Goal: Transaction & Acquisition: Purchase product/service

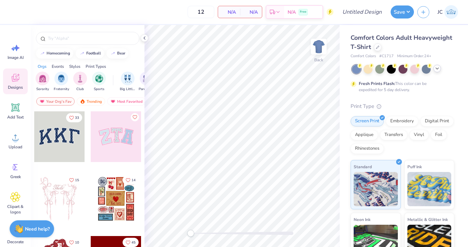
click at [387, 67] on div at bounding box center [437, 69] width 8 height 8
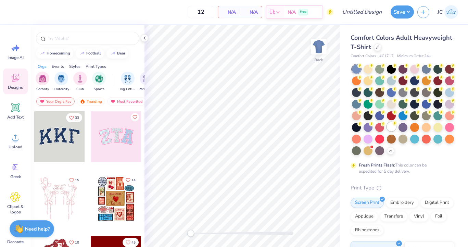
click at [387, 128] on div at bounding box center [391, 126] width 9 height 9
click at [318, 48] on img at bounding box center [318, 46] width 27 height 27
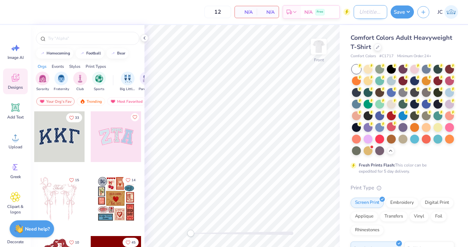
click at [360, 13] on input "Design Title" at bounding box center [371, 12] width 34 height 14
type input "s"
type input "sigma parents wknd 1"
click at [13, 50] on icon at bounding box center [13, 49] width 4 height 4
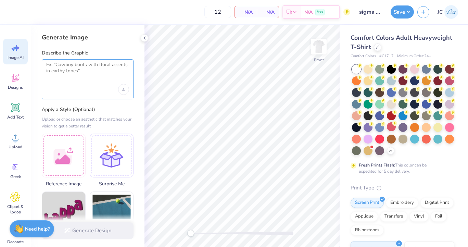
click at [61, 74] on textarea at bounding box center [87, 70] width 83 height 17
paste textarea "Hi! I need help with a design. I am designing merchandise for [US_STATE] State …"
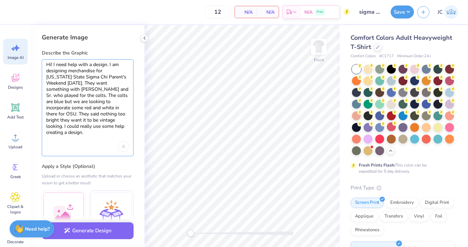
drag, startPoint x: 105, startPoint y: 70, endPoint x: 35, endPoint y: 60, distance: 70.6
click at [35, 60] on div "Generate Image Describe the Graphic Hi! I need help with a design. I am designi…" at bounding box center [88, 136] width 114 height 222
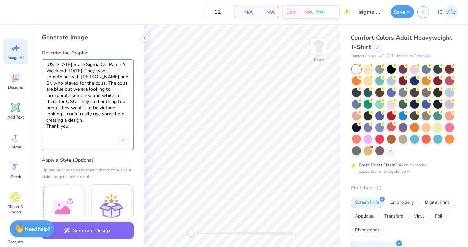
drag, startPoint x: 81, startPoint y: 77, endPoint x: 96, endPoint y: 71, distance: 16.5
click at [96, 71] on textarea "[US_STATE] State Sigma Chi Parent's Weekend [DATE]. They want something with [P…" at bounding box center [87, 96] width 83 height 68
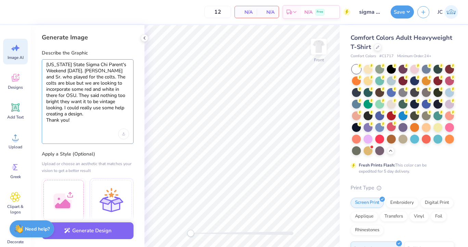
click at [77, 77] on textarea "[US_STATE] State Sigma Chi Parent's Weekend [DATE]. [PERSON_NAME] and Sr. who p…" at bounding box center [87, 93] width 83 height 62
click at [90, 78] on textarea "[US_STATE] State Sigma Chi Parent's Weekend [DATE]. [PERSON_NAME] AND Sr. who p…" at bounding box center [87, 93] width 83 height 62
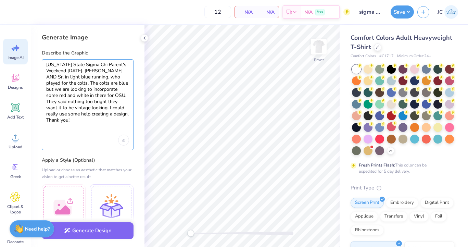
click at [94, 72] on textarea "[US_STATE] State Sigma Chi Parent's Weekend [DATE]. [PERSON_NAME] AND Sr. in li…" at bounding box center [87, 96] width 83 height 68
click at [122, 77] on textarea "[US_STATE] State Sigma Chi Parent's Weekend [DATE]. Scripted letters. [PERSON_N…" at bounding box center [87, 96] width 83 height 68
drag, startPoint x: 60, startPoint y: 89, endPoint x: 67, endPoint y: 95, distance: 9.6
click at [67, 95] on textarea "[US_STATE] State Sigma Chi Parent's Weekend [DATE]. Scripted letters. [PERSON_N…" at bounding box center [87, 96] width 83 height 68
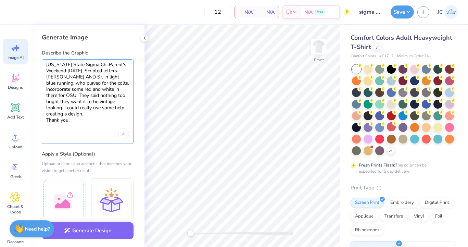
drag, startPoint x: 84, startPoint y: 94, endPoint x: 105, endPoint y: 102, distance: 22.8
click at [105, 102] on textarea "[US_STATE] State Sigma Chi Parent's Weekend [DATE]. Scripted letters. [PERSON_N…" at bounding box center [87, 93] width 83 height 62
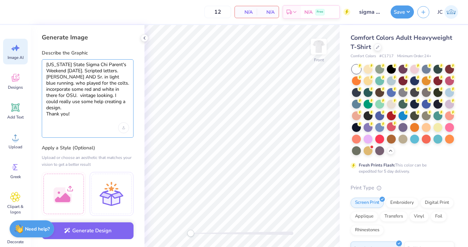
drag, startPoint x: 119, startPoint y: 95, endPoint x: 133, endPoint y: 138, distance: 45.0
click at [133, 138] on div "Generate Image Describe the Graphic [US_STATE] State Sigma Chi Parent's Weekend…" at bounding box center [88, 136] width 114 height 222
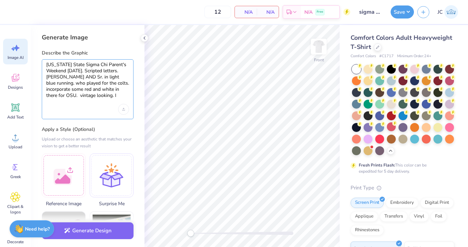
type textarea "[US_STATE] State Sigma Chi Parent's Weekend [DATE]. Scripted letters. [PERSON_N…"
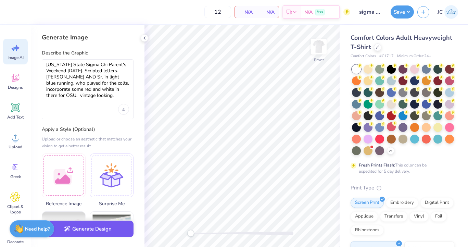
click at [81, 228] on button "Generate Design" at bounding box center [88, 228] width 92 height 17
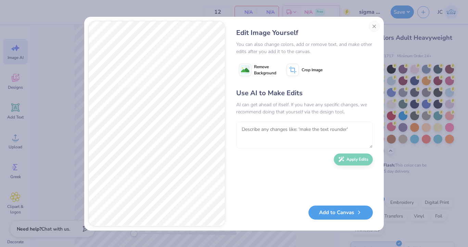
click at [263, 126] on textarea at bounding box center [304, 134] width 137 height 27
click at [332, 211] on button "Add to Canvas" at bounding box center [340, 211] width 64 height 14
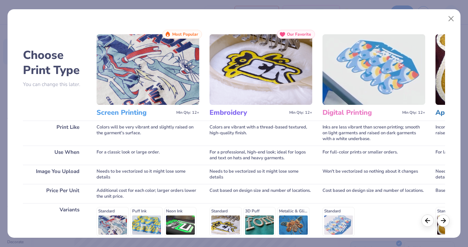
click at [140, 87] on img at bounding box center [148, 69] width 103 height 70
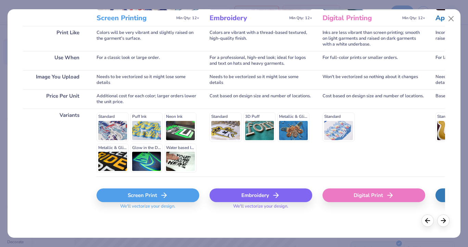
scroll to position [94, 0]
click at [140, 198] on div "Screen Print" at bounding box center [148, 196] width 103 height 14
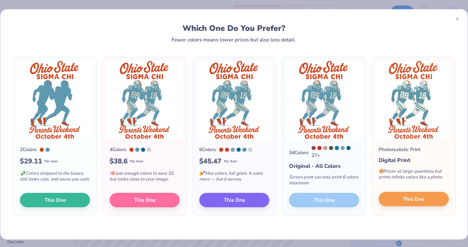
click at [387, 201] on span "This One" at bounding box center [413, 199] width 21 height 8
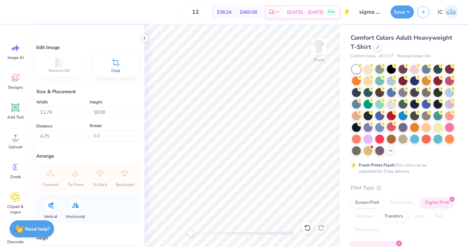
click at [129, 70] on div "Crop" at bounding box center [116, 65] width 47 height 23
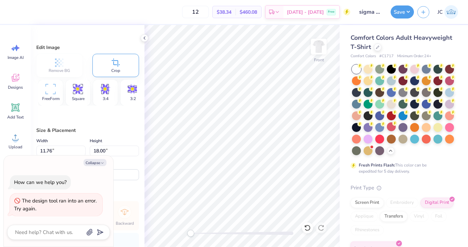
click at [47, 93] on icon at bounding box center [51, 89] width 10 height 10
click at [99, 161] on button "Collapse" at bounding box center [95, 162] width 23 height 7
type textarea "x"
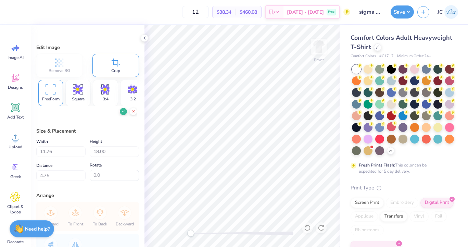
scroll to position [0, 0]
click at [123, 111] on icon at bounding box center [123, 111] width 4 height 4
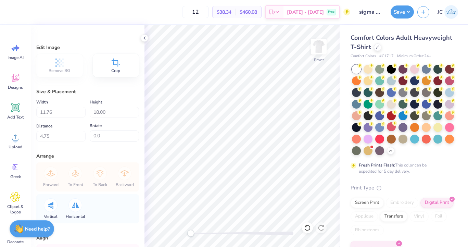
type input "11.52"
type input "10.90"
type input "8.94"
click at [123, 67] on div "Crop" at bounding box center [116, 65] width 47 height 23
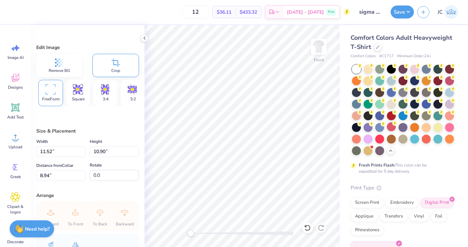
click at [67, 64] on div "Remove BG" at bounding box center [59, 65] width 46 height 23
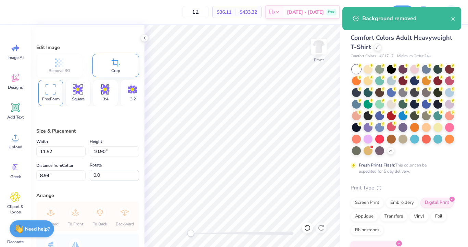
type input "9.98"
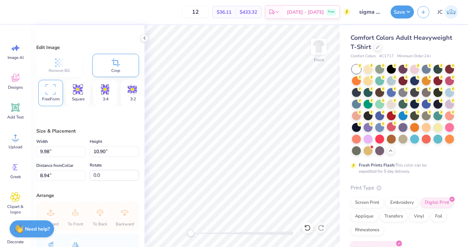
type input "8.30"
click at [51, 88] on icon at bounding box center [51, 89] width 10 height 10
type input "9.64"
type input "10.47"
type input "8.55"
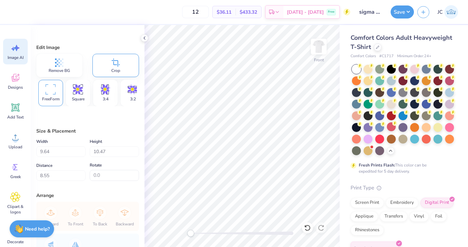
click at [14, 54] on div "Image AI" at bounding box center [15, 52] width 25 height 26
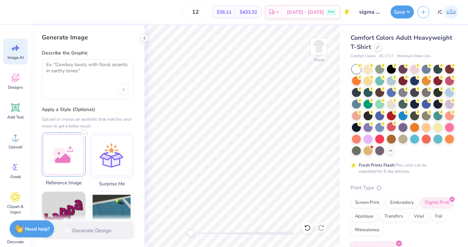
click at [57, 139] on div at bounding box center [64, 154] width 44 height 44
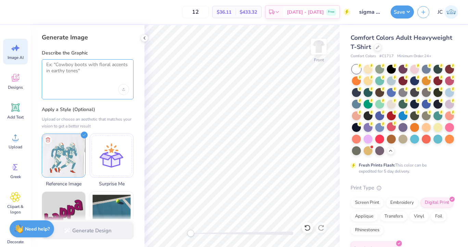
click at [65, 65] on textarea at bounding box center [87, 70] width 83 height 17
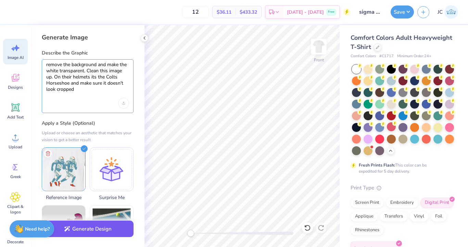
type textarea "remove the background and make the white transparent. Clean this image up. On t…"
click at [104, 232] on button "Generate Design" at bounding box center [88, 228] width 92 height 17
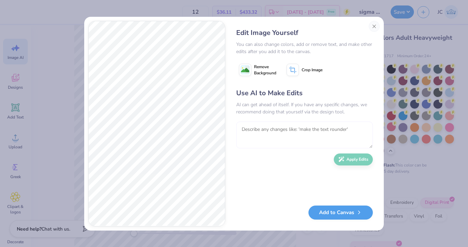
click at [252, 130] on textarea at bounding box center [304, 134] width 137 height 27
click at [243, 129] on textarea at bounding box center [304, 134] width 137 height 27
click at [248, 132] on textarea at bounding box center [304, 134] width 137 height 27
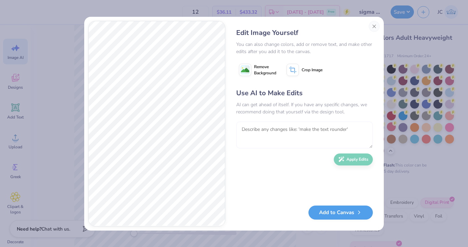
click at [248, 132] on textarea at bounding box center [304, 134] width 137 height 27
click at [265, 132] on textarea at bounding box center [304, 134] width 137 height 27
click at [262, 138] on textarea at bounding box center [304, 134] width 137 height 27
click at [257, 132] on textarea at bounding box center [304, 134] width 137 height 27
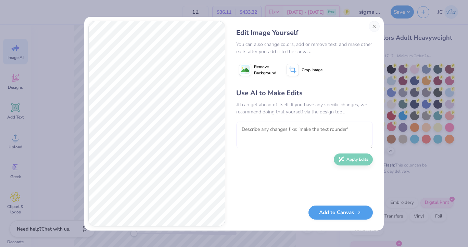
click at [257, 132] on textarea at bounding box center [304, 134] width 137 height 27
click at [371, 147] on div "Use AI to Make Edits AI can get ahead of itself. If you have any specific chang…" at bounding box center [304, 143] width 137 height 111
click at [347, 132] on textarea at bounding box center [304, 134] width 137 height 27
click at [333, 129] on textarea at bounding box center [304, 134] width 137 height 27
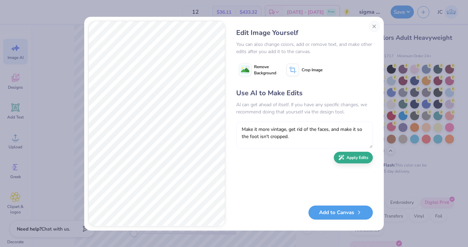
type textarea "Make it more vintage, get rid of the faces, and make it so the foot isn't cropp…"
click at [352, 155] on button "Apply Edits" at bounding box center [353, 158] width 39 height 12
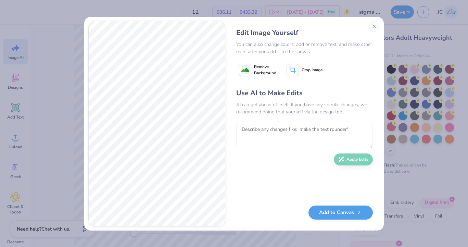
click at [266, 139] on textarea at bounding box center [304, 134] width 137 height 27
type textarea "way more vintage and with 18 on one guy's jersey and 88 on the other"
click at [352, 153] on button "Apply Edits" at bounding box center [353, 158] width 39 height 12
click at [335, 210] on button "Add to Canvas" at bounding box center [340, 211] width 64 height 14
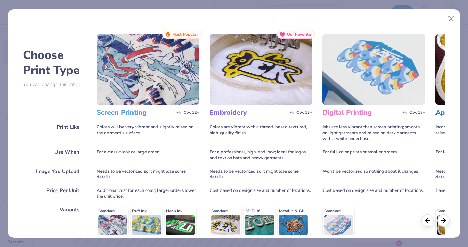
scroll to position [94, 0]
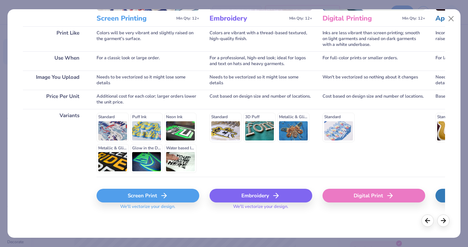
click at [142, 195] on div "Screen Print" at bounding box center [148, 196] width 103 height 14
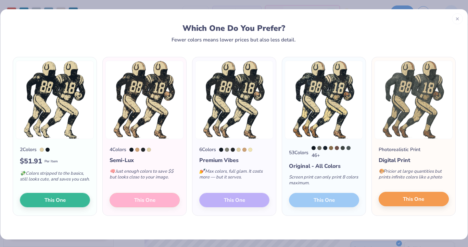
click at [387, 203] on span "This One" at bounding box center [413, 199] width 21 height 8
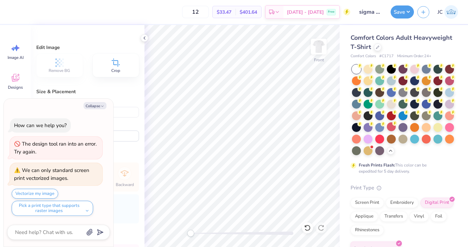
type textarea "x"
type input "9.10"
type input "11.57"
type input "7.60"
click at [102, 105] on icon "button" at bounding box center [102, 106] width 4 height 4
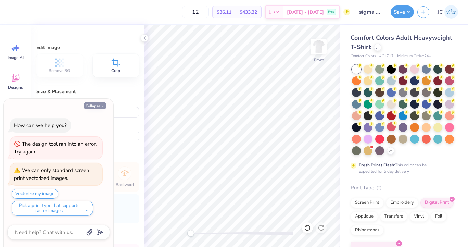
type textarea "x"
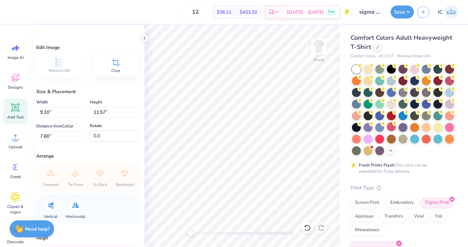
click at [20, 104] on icon at bounding box center [15, 107] width 10 height 10
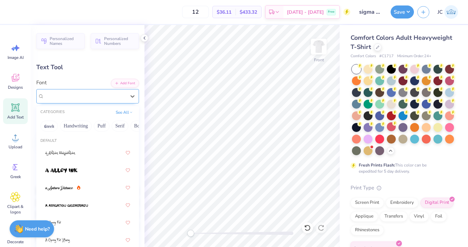
click at [63, 97] on span "Super Dream" at bounding box center [57, 96] width 27 height 8
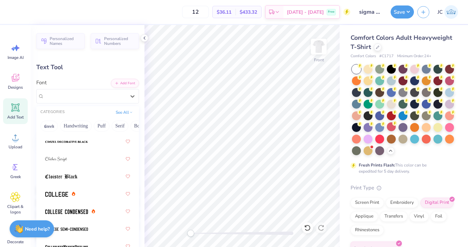
scroll to position [1217, 0]
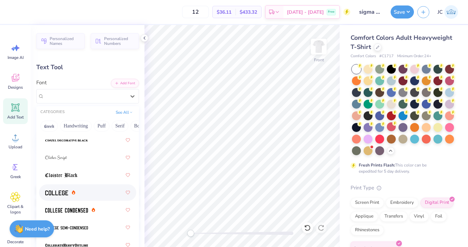
click at [64, 191] on img at bounding box center [56, 192] width 23 height 5
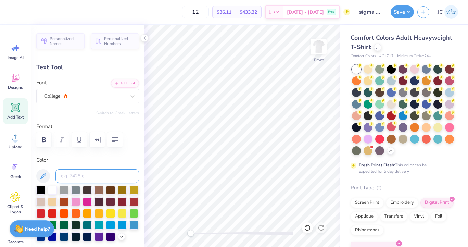
click at [72, 173] on input at bounding box center [97, 176] width 84 height 14
type input "S"
click at [41, 175] on icon at bounding box center [43, 176] width 8 height 8
click at [120, 202] on div at bounding box center [122, 200] width 9 height 9
click at [43, 174] on icon at bounding box center [43, 176] width 6 height 6
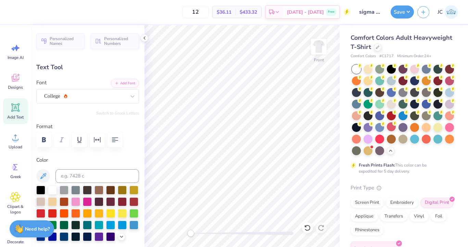
scroll to position [0, 1]
type textarea "Sigma Chi"
type input "5.16"
type input "1.61"
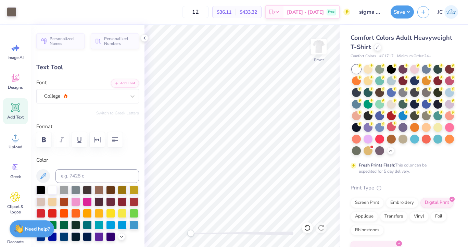
type input "12.95"
type textarea "Sigma Chi"
type input "8.95"
type input "5.60"
type input "6.33"
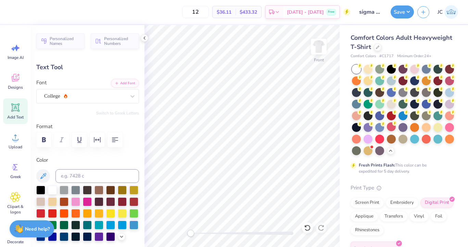
type input "1.14"
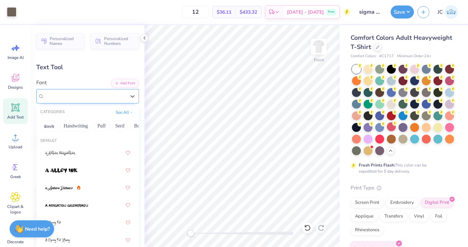
click at [65, 102] on div "College" at bounding box center [87, 96] width 103 height 14
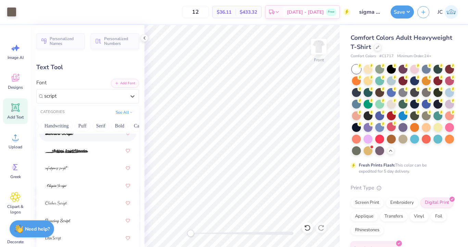
scroll to position [0, 0]
click at [83, 139] on div at bounding box center [87, 133] width 85 height 12
type input "script"
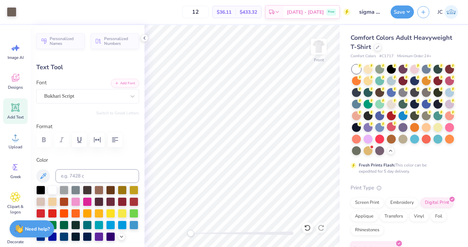
click at [24, 108] on div "Add Text" at bounding box center [15, 111] width 25 height 26
type input "5.69"
type input "1.65"
type input "12.93"
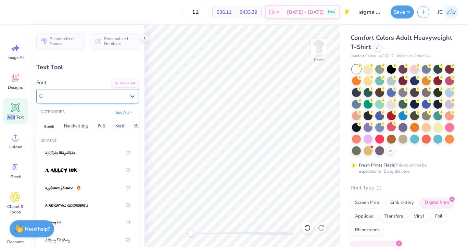
click at [120, 95] on div "Super Dream" at bounding box center [84, 96] width 83 height 11
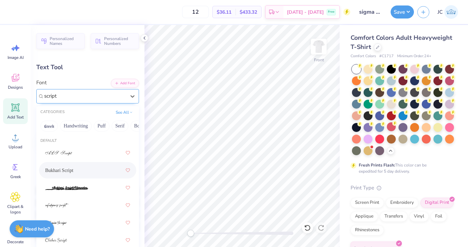
click at [78, 172] on div "Bukhari Script" at bounding box center [87, 170] width 85 height 12
type input "script"
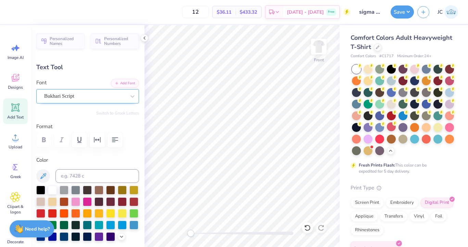
scroll to position [0, 2]
type textarea "Parents' Weekend"
click at [42, 174] on icon at bounding box center [43, 176] width 8 height 8
type input "14.53"
type input "1.75"
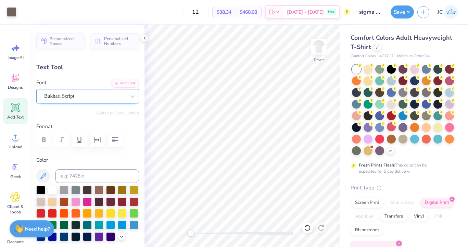
type input "12.88"
type input "7.64"
type input "2.04"
type input "5.14"
type input "14.53"
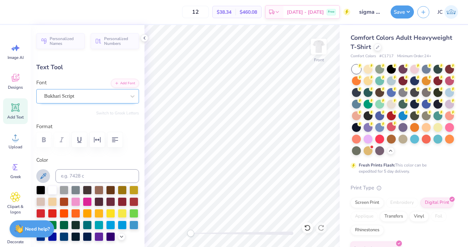
type input "1.75"
type input "12.88"
type input "13.07"
type input "1.57"
type input "13.05"
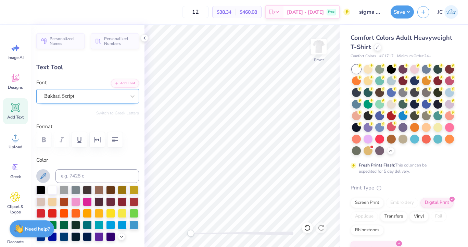
type input "3.45"
type input "0.92"
type input "5.14"
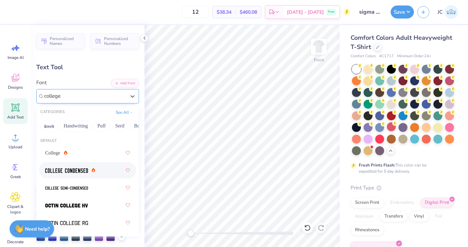
click at [67, 173] on img at bounding box center [66, 170] width 43 height 5
type input "college"
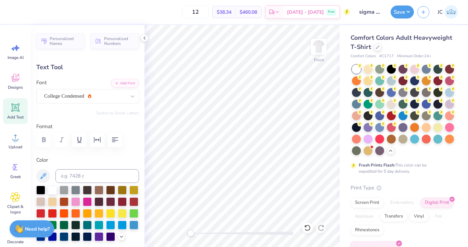
type input "4.78"
type input "1.05"
type input "4.82"
click at [345, 86] on div "Comfort Colors Adult Heavyweight T-Shirt Comfort Colors # C1717 Minimum Order: …" at bounding box center [403, 158] width 128 height 266
type input "5.69"
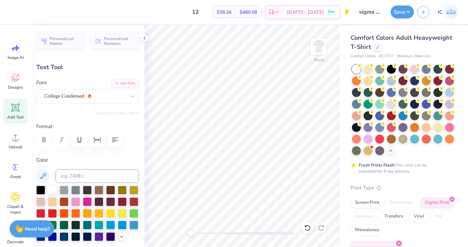
type input "1.65"
type input "12.93"
type input "4.78"
type input "1.05"
type input "5.35"
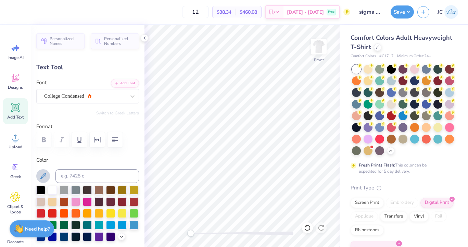
click at [38, 176] on button at bounding box center [43, 176] width 14 height 14
type input "13.07"
type input "1.57"
type input "6.39"
click at [45, 178] on icon at bounding box center [43, 176] width 8 height 8
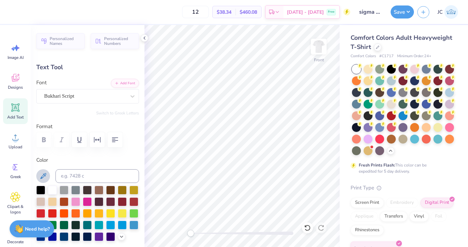
click at [46, 173] on icon at bounding box center [43, 176] width 6 height 6
type input "4.78"
type input "1.05"
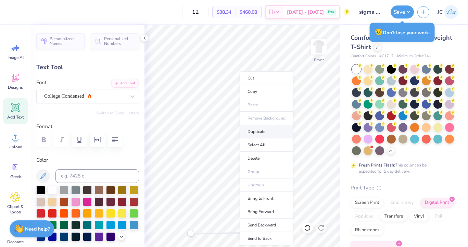
click at [255, 129] on li "Duplicate" at bounding box center [267, 131] width 54 height 13
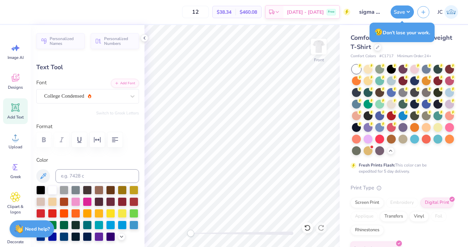
type input "6.06"
type textarea "i"
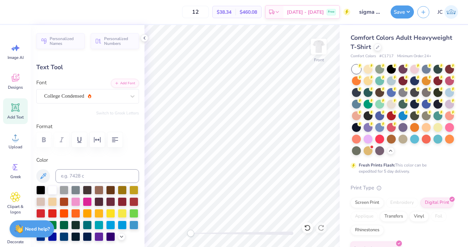
scroll to position [0, 1]
type textarea "Ohio State Oct. 4, 2025"
click at [112, 140] on icon "button" at bounding box center [115, 140] width 8 height 8
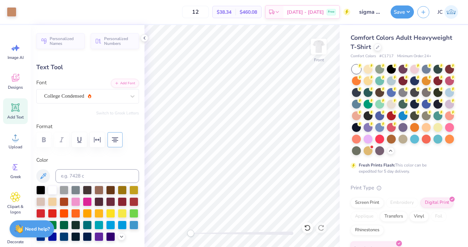
type input "6.13"
type input "3.03"
type input "18.54"
type textarea "Ohio State"
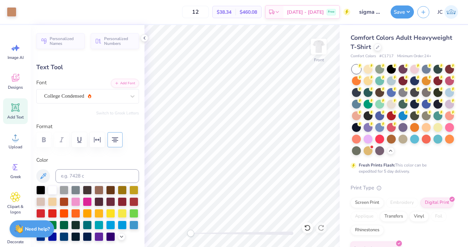
type input "19.83"
type input "7.59"
type input "1.45"
type input "20.41"
click at [14, 108] on icon at bounding box center [15, 107] width 7 height 7
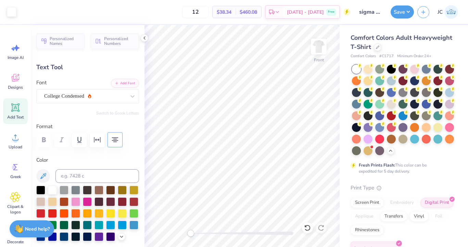
type input "5.69"
type input "1.65"
type input "12.93"
type input "4.78"
type input "1.05"
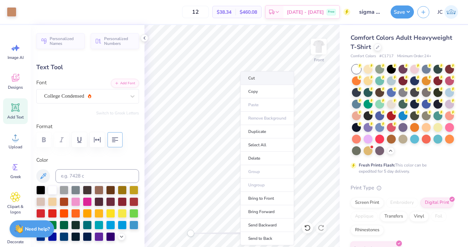
click at [240, 73] on li "Cut" at bounding box center [267, 78] width 54 height 14
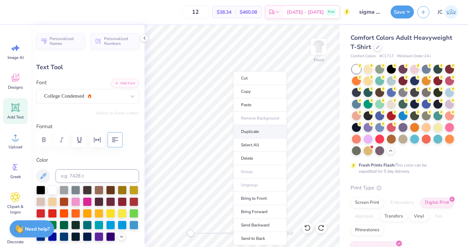
click at [251, 132] on li "Duplicate" at bounding box center [260, 131] width 54 height 13
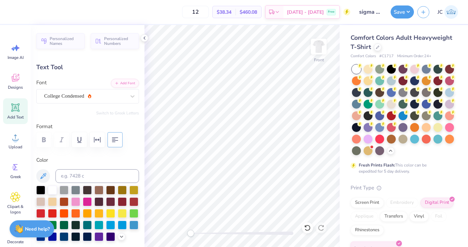
type input "6.06"
type textarea "Oct. 4, 2025"
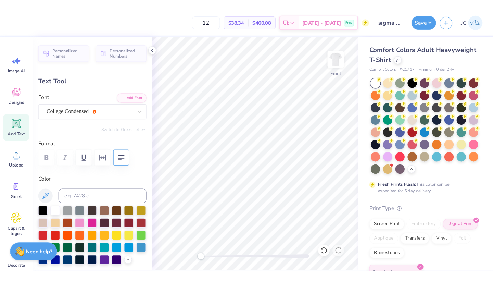
scroll to position [0, 1]
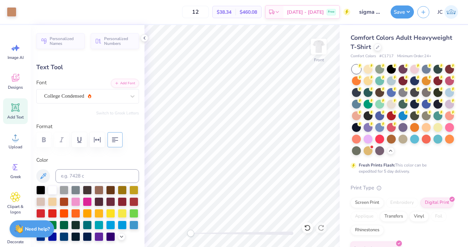
type input "13.07"
type input "1.57"
type input "6.39"
type input "7.59"
type input "1.45"
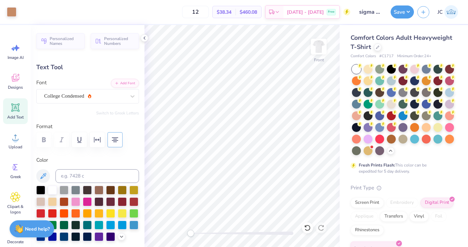
type input "19.53"
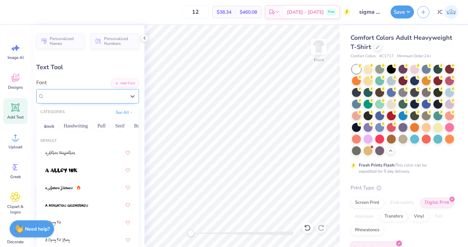
click at [65, 90] on div "College Condensed" at bounding box center [87, 96] width 103 height 14
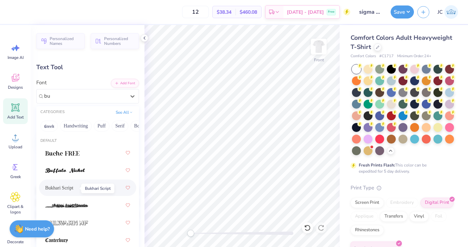
click at [64, 186] on span "Bukhari Script" at bounding box center [59, 187] width 28 height 7
type input "bu"
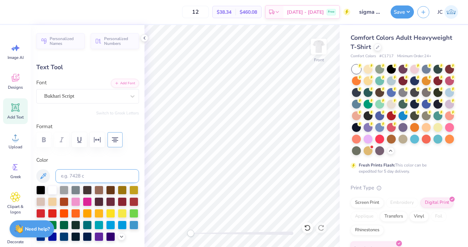
type input "7.36"
type input "1.34"
type input "19.85"
type input "6.13"
type input "1.20"
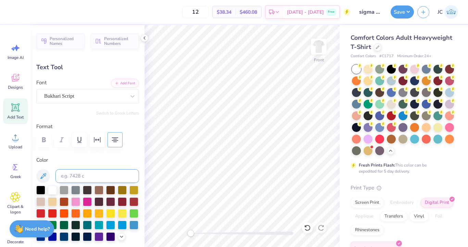
type input "21.73"
type input "4.78"
type input "0.93"
type input "22.00"
click at [400, 14] on button "Save" at bounding box center [401, 10] width 23 height 13
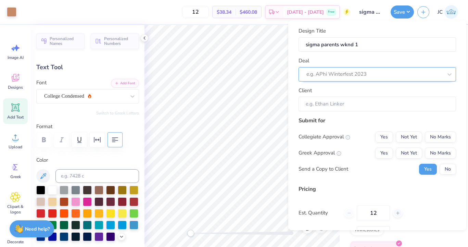
click at [342, 72] on div "e.g. APhi Winterfest 2023" at bounding box center [374, 74] width 136 height 8
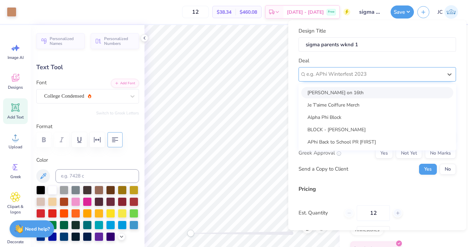
click at [342, 72] on div "e.g. APhi Winterfest 2023" at bounding box center [374, 74] width 136 height 8
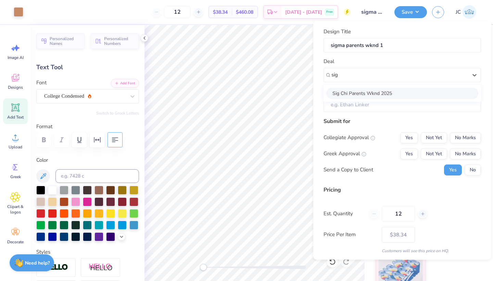
click at [357, 92] on div "Sig Chi Parents Wknd 2025" at bounding box center [402, 92] width 152 height 11
type input "sig"
type input "Caden Meyers"
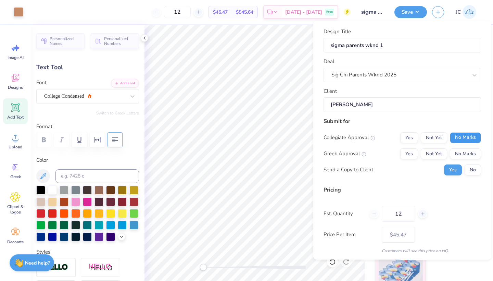
click at [463, 138] on button "No Marks" at bounding box center [465, 137] width 31 height 11
click at [467, 152] on button "No Marks" at bounding box center [465, 153] width 31 height 11
type input "$38.34"
click at [467, 170] on button "No" at bounding box center [472, 169] width 16 height 11
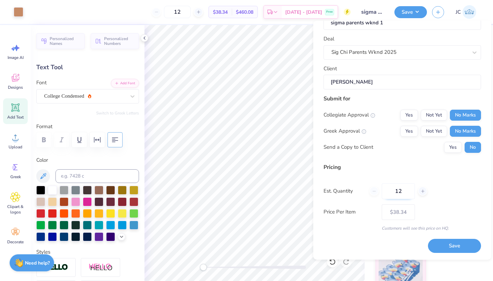
scroll to position [22, 0]
click at [401, 189] on input "12" at bounding box center [398, 191] width 33 height 16
type input "1"
type input "0"
type input "050"
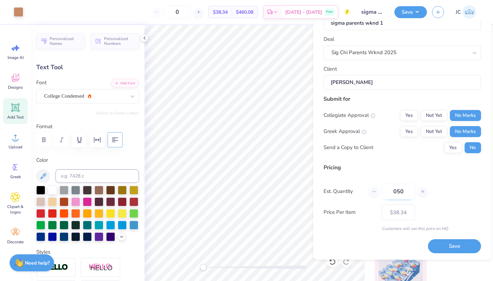
type input "50"
type input "– –"
type input "0"
type input "$31.01"
type input "50"
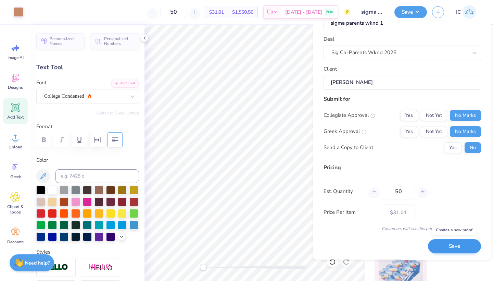
click at [466, 246] on button "Save" at bounding box center [454, 246] width 53 height 14
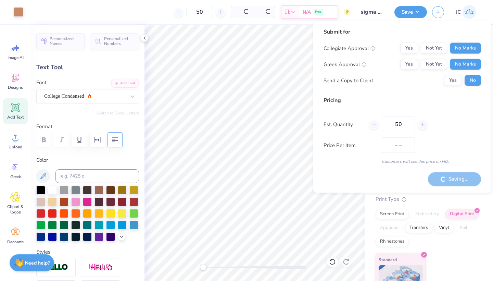
type input "$31.01"
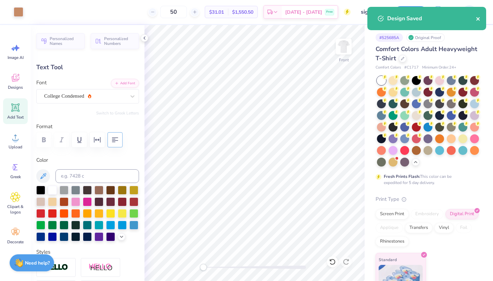
click at [467, 19] on icon "close" at bounding box center [478, 18] width 5 height 5
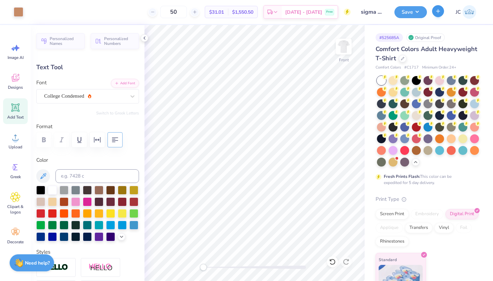
click at [436, 12] on icon "button" at bounding box center [438, 11] width 6 height 6
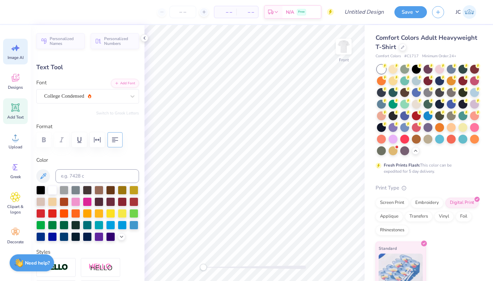
click at [15, 47] on icon at bounding box center [17, 48] width 6 height 6
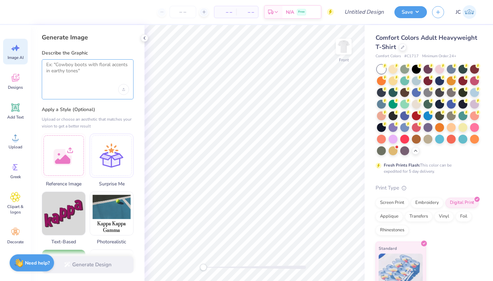
click at [76, 74] on textarea at bounding box center [87, 70] width 83 height 17
paste textarea "I am designing merch for Ohio State Sigma Chi Parent's Weekend and they want so…"
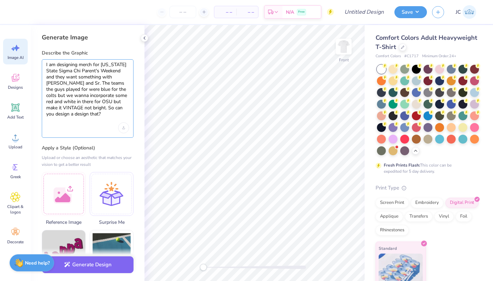
drag, startPoint x: 101, startPoint y: 65, endPoint x: 16, endPoint y: 63, distance: 84.2
click at [16, 63] on div "– – Per Item – – Total Est. Delivery N/A Free Design Title Save JC Image AI Des…" at bounding box center [246, 140] width 493 height 281
click at [66, 70] on textarea "Ohio State Sigma Chi Parent's Weekend and they want something with Marvin Harri…" at bounding box center [87, 89] width 83 height 55
drag, startPoint x: 52, startPoint y: 74, endPoint x: 57, endPoint y: 77, distance: 5.8
click at [57, 77] on textarea "Ohio State Sigma Chi Parent's Weekend. and they want something with Marvin Harr…" at bounding box center [87, 89] width 83 height 55
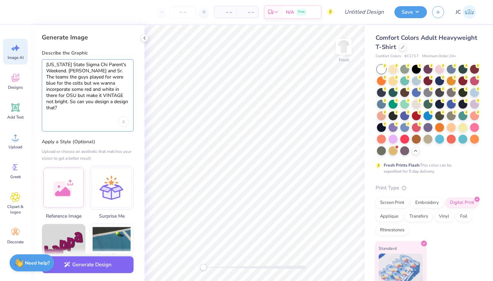
drag, startPoint x: 46, startPoint y: 81, endPoint x: 46, endPoint y: 76, distance: 5.5
click at [46, 76] on textarea "Ohio State Sigma Chi Parent's Weekend. Marvin Harrison Jr and Sr. The teams the…" at bounding box center [87, 86] width 83 height 49
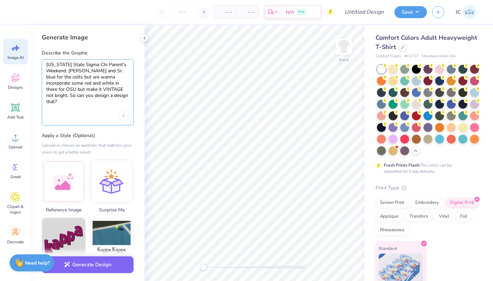
drag, startPoint x: 92, startPoint y: 77, endPoint x: 122, endPoint y: 78, distance: 29.8
click at [122, 78] on textarea "Ohio State Sigma Chi Parent's Weekend. Marvin Harrison Jr and Sr. blue for the …" at bounding box center [87, 83] width 83 height 43
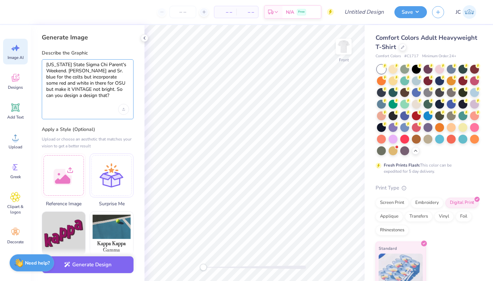
drag, startPoint x: 117, startPoint y: 89, endPoint x: 126, endPoint y: 99, distance: 13.6
click at [126, 99] on div "Ohio State Sigma Chi Parent's Weekend. Marvin Harrison Jr and Sr. blue for the …" at bounding box center [88, 89] width 92 height 60
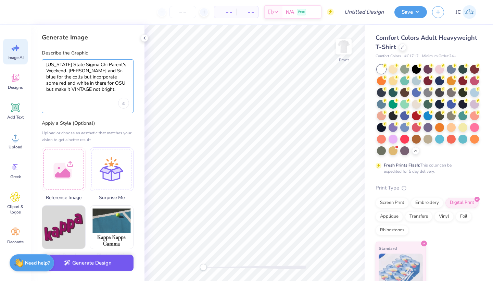
type textarea "Ohio State Sigma Chi Parent's Weekend. Marvin Harrison Jr and Sr. blue for the …"
click at [79, 246] on button "Generate Design" at bounding box center [88, 262] width 92 height 17
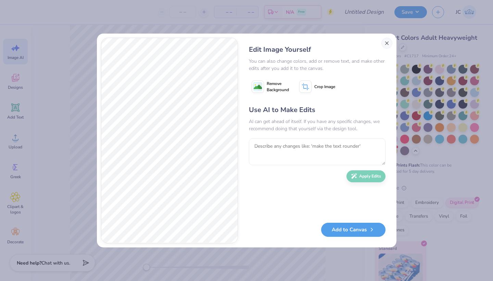
click at [387, 44] on button "Close" at bounding box center [386, 43] width 11 height 11
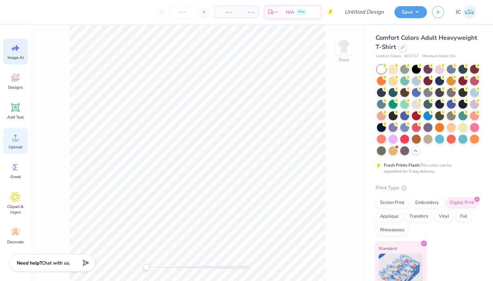
click at [13, 140] on icon at bounding box center [15, 137] width 6 height 6
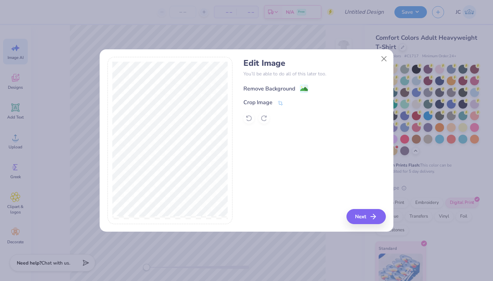
click at [299, 89] on div "Remove Background" at bounding box center [275, 88] width 65 height 9
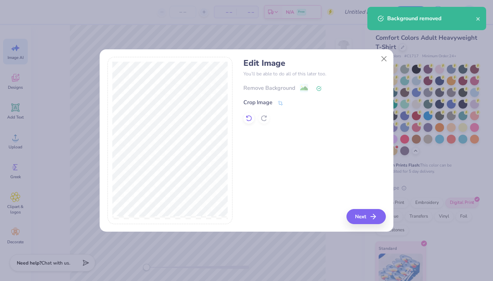
click at [249, 116] on icon at bounding box center [249, 118] width 6 height 6
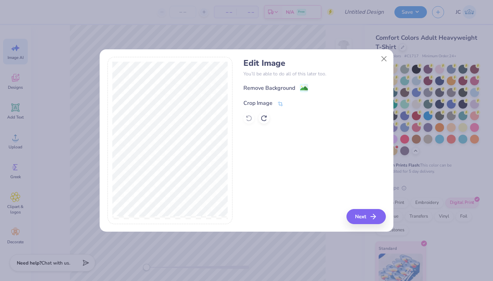
click at [276, 103] on div "Crop Image" at bounding box center [263, 103] width 40 height 8
click at [291, 102] on icon at bounding box center [292, 102] width 4 height 4
click at [302, 90] on image at bounding box center [304, 89] width 8 height 8
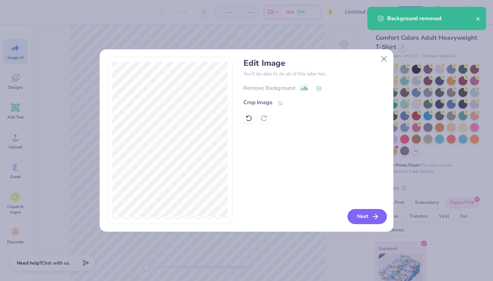
click at [358, 215] on button "Next" at bounding box center [366, 216] width 39 height 15
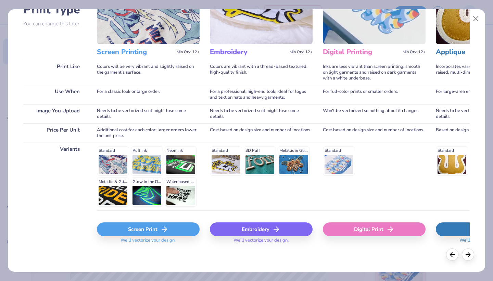
scroll to position [60, 0]
click at [167, 232] on icon at bounding box center [164, 229] width 8 height 8
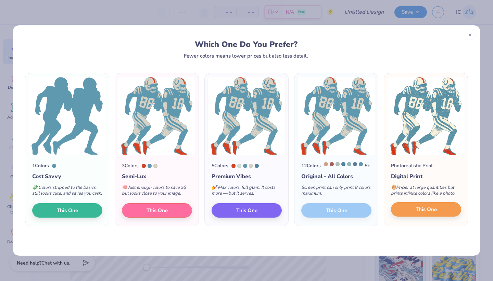
click at [427, 213] on span "This One" at bounding box center [425, 209] width 21 height 8
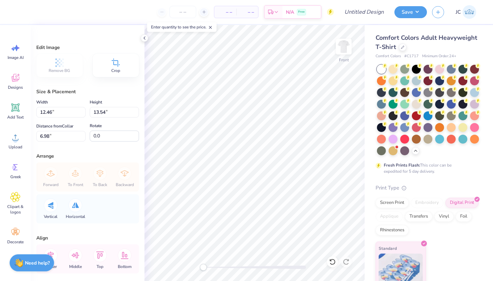
type input "10.59"
type input "11.51"
type input "9.02"
click at [18, 112] on icon at bounding box center [15, 107] width 8 height 8
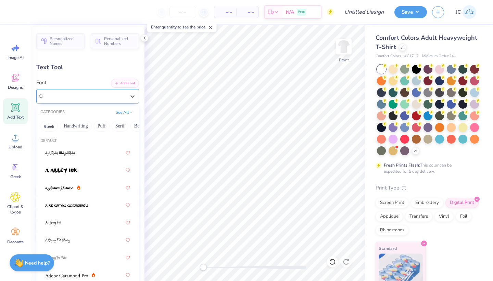
click at [105, 92] on div "Super Dream" at bounding box center [84, 96] width 83 height 11
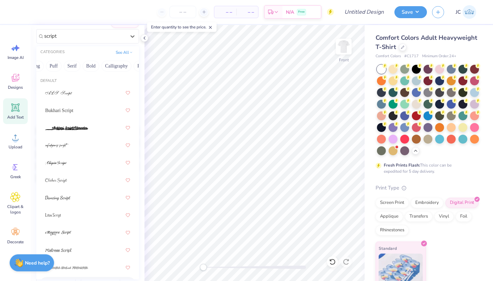
scroll to position [49, 0]
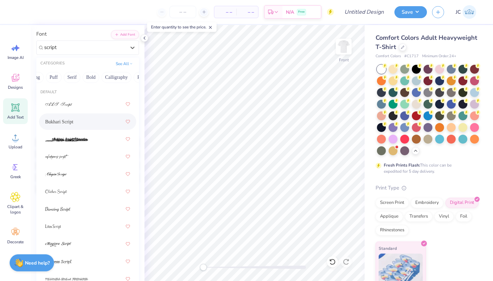
click at [62, 118] on div "Bukhari Script" at bounding box center [87, 121] width 85 height 12
type input "script"
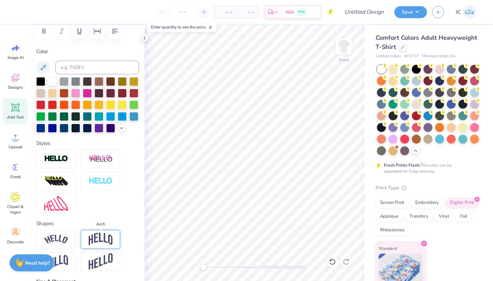
scroll to position [127, 0]
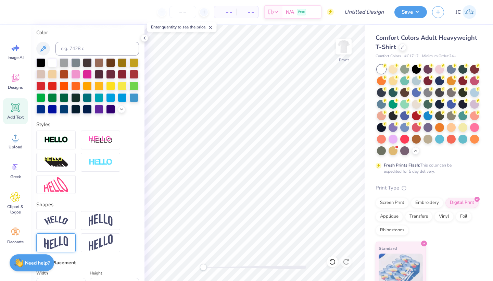
type textarea "Parents' Weekend"
click at [67, 240] on img at bounding box center [56, 242] width 24 height 13
click at [91, 241] on img at bounding box center [101, 242] width 24 height 17
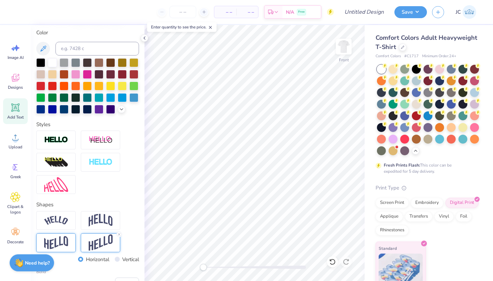
click at [53, 242] on img at bounding box center [56, 242] width 24 height 13
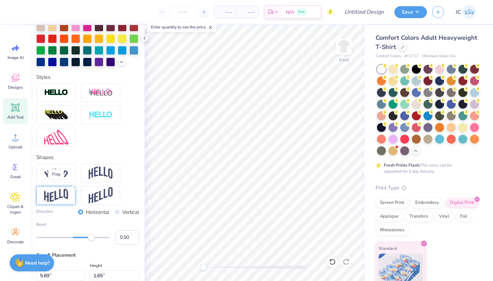
scroll to position [184, 0]
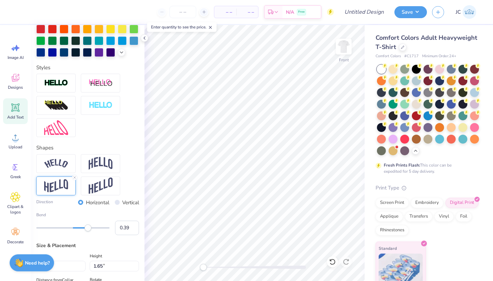
type input "0.38"
drag, startPoint x: 93, startPoint y: 228, endPoint x: 87, endPoint y: 229, distance: 6.0
click at [87, 229] on div "Accessibility label" at bounding box center [88, 227] width 7 height 7
type input "0.23"
drag, startPoint x: 86, startPoint y: 231, endPoint x: 81, endPoint y: 231, distance: 4.8
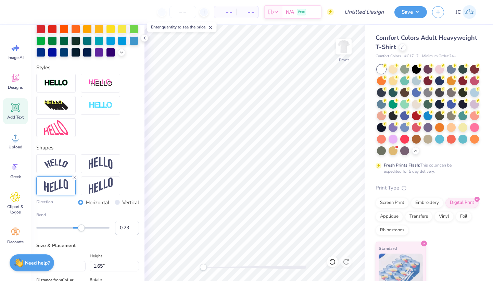
click at [81, 231] on div "Accessibility label" at bounding box center [81, 227] width 7 height 7
click at [104, 158] on img at bounding box center [101, 163] width 24 height 13
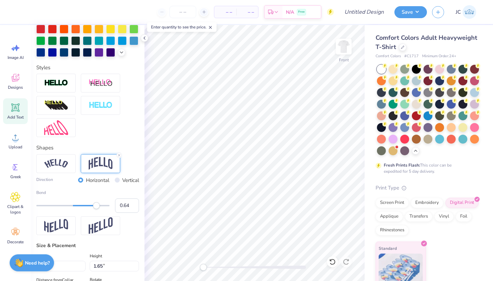
type input "0.63"
drag, startPoint x: 82, startPoint y: 205, endPoint x: 96, endPoint y: 209, distance: 13.9
click at [96, 209] on div "Bend 0.63" at bounding box center [87, 200] width 103 height 23
type input "0.25"
drag, startPoint x: 95, startPoint y: 205, endPoint x: 82, endPoint y: 206, distance: 13.0
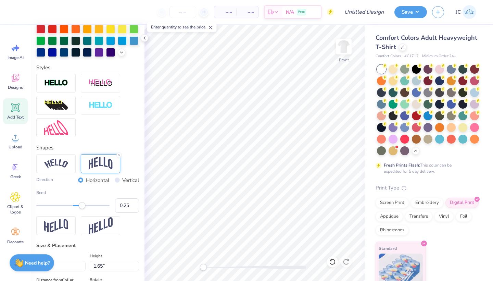
click at [82, 206] on div "Accessibility label" at bounding box center [82, 205] width 7 height 7
click at [76, 221] on div "Direction Horizontal Vertical Bend 0.25" at bounding box center [87, 194] width 103 height 81
click at [74, 222] on div at bounding box center [55, 225] width 39 height 19
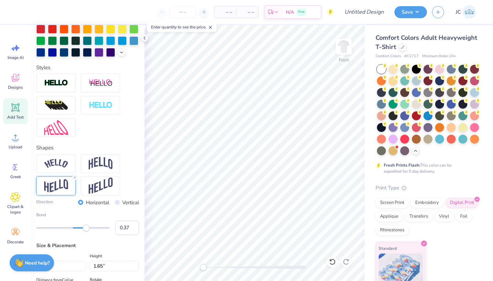
type input "0.38"
drag, startPoint x: 82, startPoint y: 226, endPoint x: 87, endPoint y: 227, distance: 4.7
click at [87, 227] on div "Accessibility label" at bounding box center [87, 227] width 7 height 7
type textarea "Parents' Weekend"
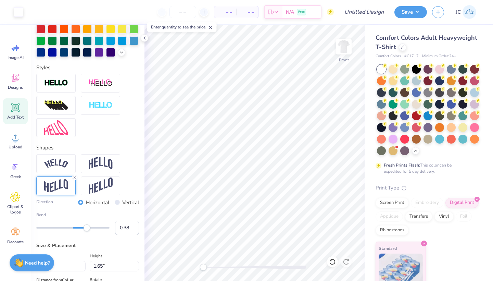
type input "14.53"
type input "2.19"
type input "12.66"
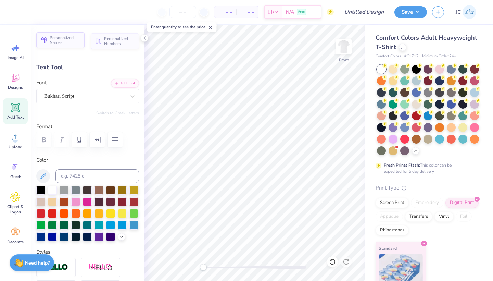
scroll to position [0, 0]
click at [42, 169] on button at bounding box center [43, 176] width 14 height 14
click at [97, 162] on label "Color" at bounding box center [87, 160] width 103 height 8
click at [18, 105] on icon at bounding box center [15, 107] width 7 height 7
type input "5.69"
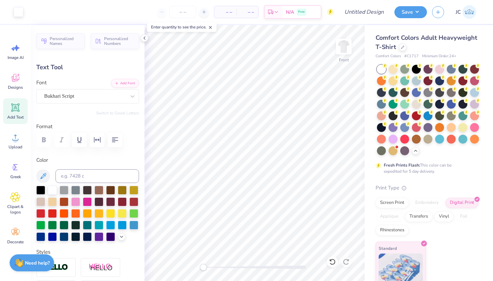
type input "1.65"
type input "12.93"
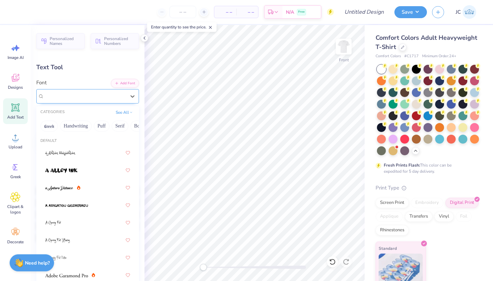
click at [93, 98] on div "Super Dream" at bounding box center [84, 96] width 83 height 11
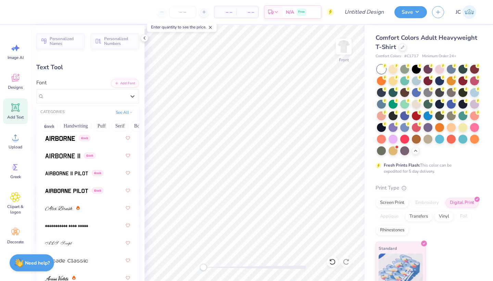
scroll to position [174, 0]
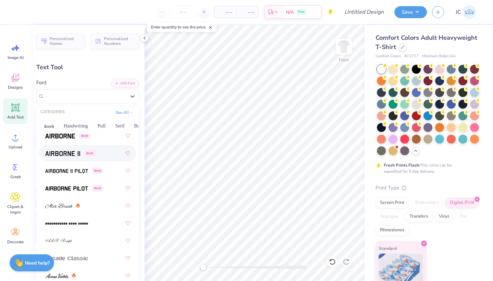
click at [74, 158] on div "Greek" at bounding box center [87, 153] width 85 height 12
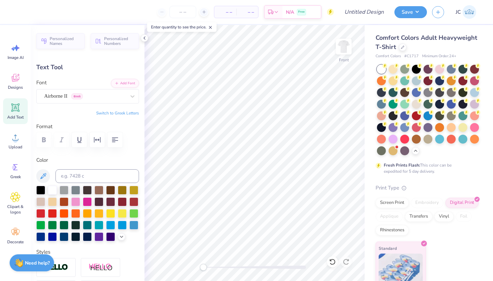
scroll to position [0, 1]
type textarea "Sigma Chi"
click at [44, 178] on icon at bounding box center [43, 176] width 8 height 8
type input "5.33"
type input "1.72"
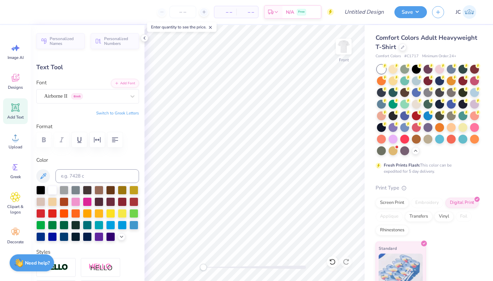
type input "12.89"
type input "5.88"
type input "0.93"
type input "13.68"
type input "6.16"
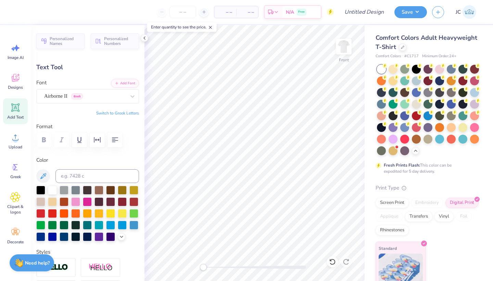
type input "0.97"
type input "5.35"
type textarea "2025"
type input "2.08"
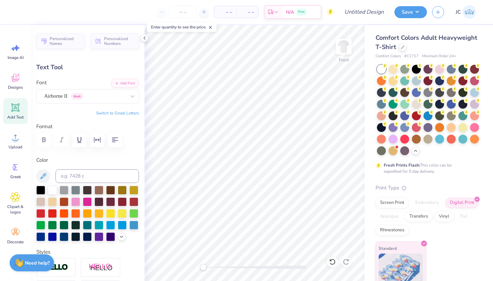
type input "0.63"
type input "8.51"
type textarea "Ohio State Sigma Chi"
click at [116, 141] on icon "button" at bounding box center [115, 140] width 8 height 8
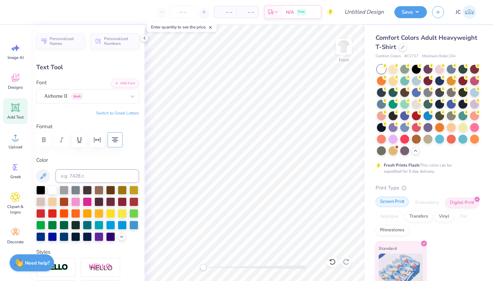
click at [379, 203] on div "Screen Print" at bounding box center [391, 201] width 33 height 10
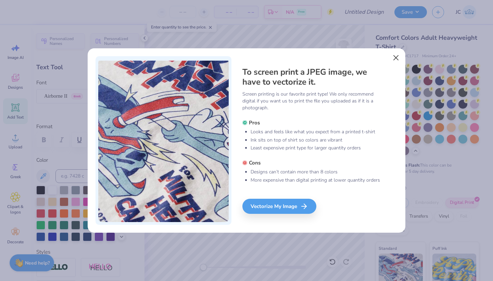
click at [396, 58] on button "Close" at bounding box center [395, 57] width 13 height 13
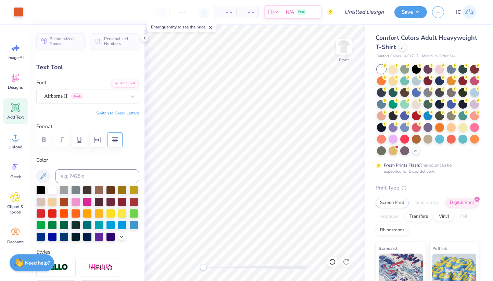
type input "4.44"
type input "1.67"
type input "20.78"
type input "6.52"
type input "2.45"
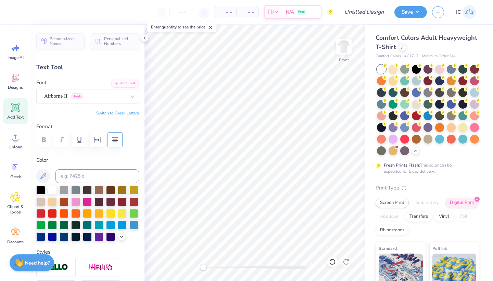
type input "20.00"
type textarea "Sigma Chi"
type input "5.89"
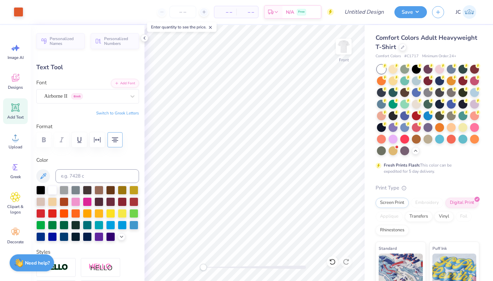
type input "0.93"
type input "21.79"
type input "3.95"
type input "0.62"
type input "22.10"
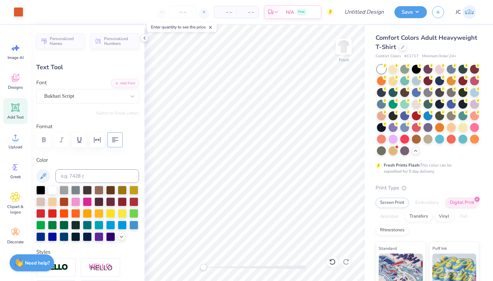
type input "14.53"
type input "2.19"
type input "6.64"
click at [211, 28] on icon at bounding box center [210, 27] width 5 height 5
type input "3.95"
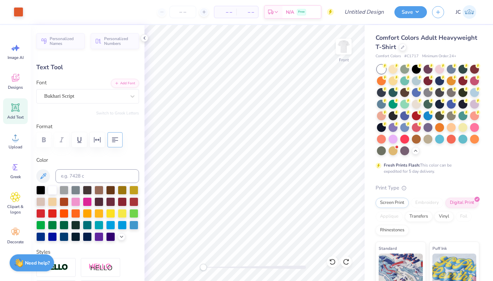
type input "0.62"
type input "6.32"
type input "4.69"
type input "0.74"
type input "5.70"
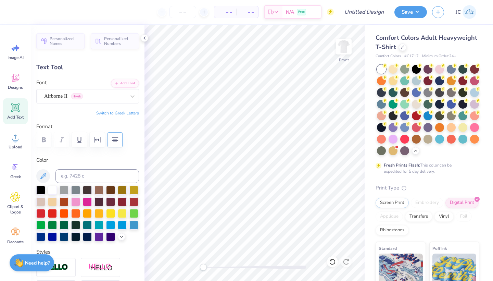
type input "2.08"
type input "0.63"
type input "8.51"
type input "4.69"
type input "0.74"
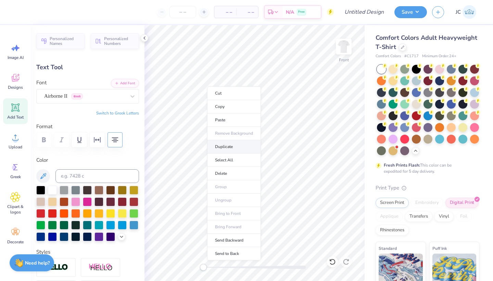
click at [228, 147] on li "Duplicate" at bounding box center [234, 146] width 54 height 13
type input "21.20"
type textarea "Ohio State vs Minnesota"
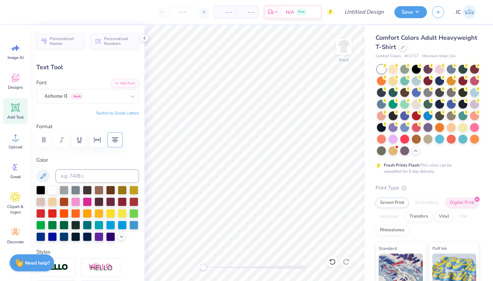
type input "10.14"
type input "0.60"
type input "21.17"
type textarea "Ohio State Block"
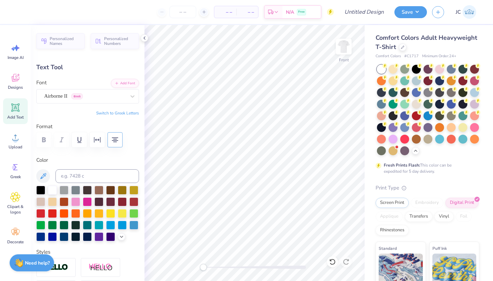
type input "8.04"
type input "0.68"
type input "20.52"
click at [362, 13] on input "Design Title" at bounding box center [373, 12] width 34 height 14
type input "sig chi parents wknd 2"
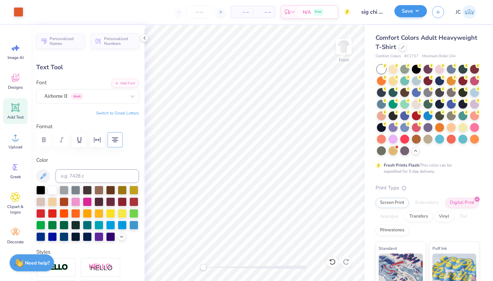
click at [408, 11] on button "Save" at bounding box center [410, 11] width 33 height 12
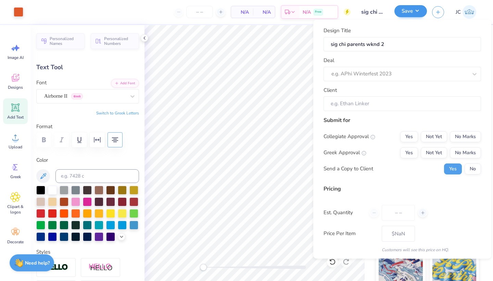
type input "0"
click at [386, 74] on div "e.g. APhi Winterfest 2023" at bounding box center [399, 74] width 136 height 8
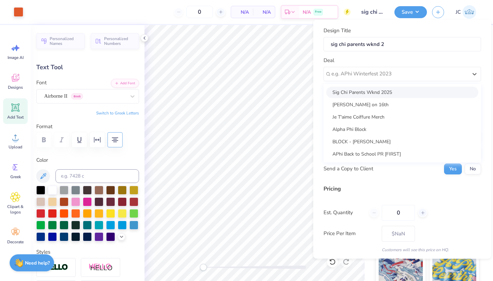
click at [369, 93] on div "Sig Chi Parents Wknd 2025" at bounding box center [402, 91] width 152 height 11
type input "Caden Meyers"
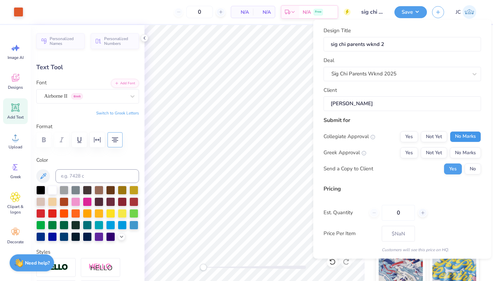
click at [466, 138] on button "No Marks" at bounding box center [465, 136] width 31 height 11
click at [466, 153] on button "No Marks" at bounding box center [465, 152] width 31 height 11
click at [467, 166] on button "No" at bounding box center [472, 168] width 16 height 11
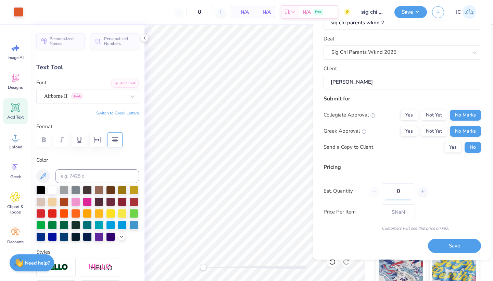
scroll to position [22, 0]
click at [404, 192] on input "0" at bounding box center [398, 191] width 33 height 16
type input "50"
type input "$31.01"
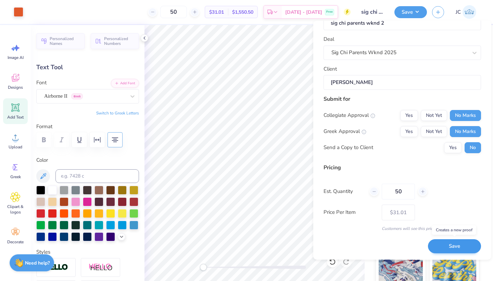
type input "50"
click at [447, 242] on button "Save" at bounding box center [454, 246] width 53 height 14
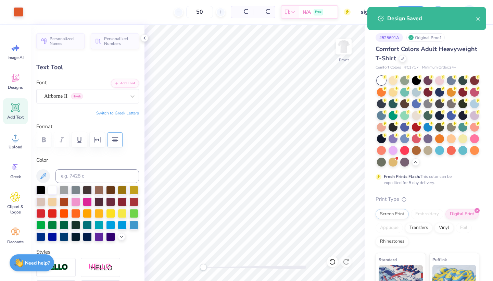
type input "– –"
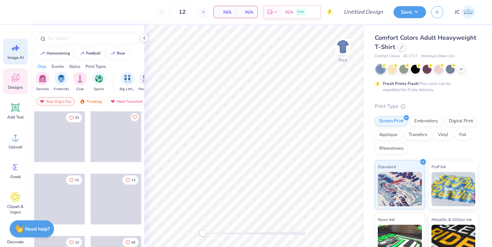
click at [19, 51] on icon at bounding box center [15, 48] width 10 height 10
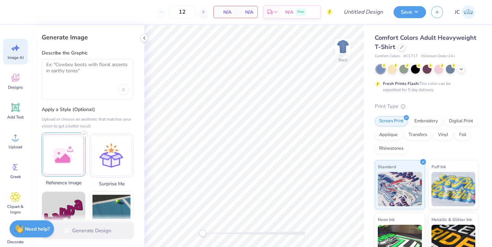
click at [53, 150] on div at bounding box center [64, 154] width 44 height 44
click at [67, 154] on div at bounding box center [64, 154] width 44 height 44
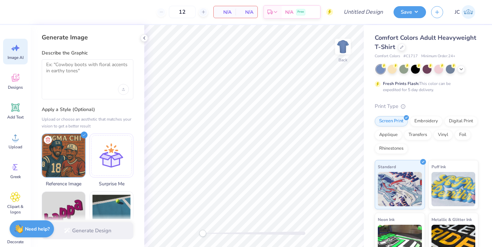
click at [72, 86] on div at bounding box center [87, 89] width 83 height 11
click at [63, 70] on textarea at bounding box center [87, 70] width 83 height 17
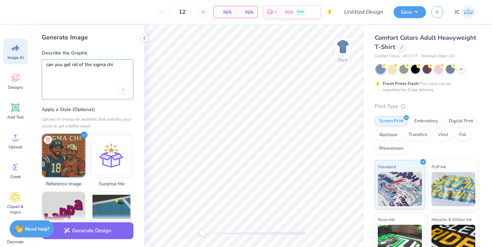
click at [118, 65] on textarea "can you get rid of the sigma chi" at bounding box center [87, 70] width 83 height 17
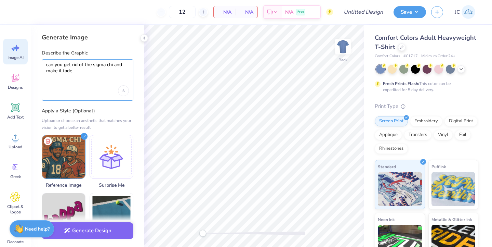
drag, startPoint x: 75, startPoint y: 73, endPoint x: 113, endPoint y: 63, distance: 39.8
click at [113, 63] on textarea "can you get rid of the sigma chi and make it fade" at bounding box center [87, 71] width 83 height 18
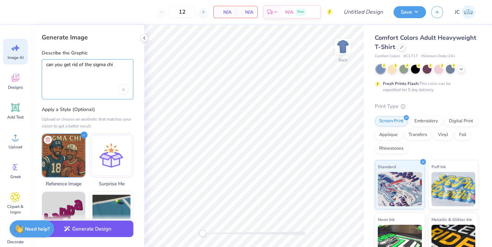
type textarea "can you get rid of the sigma chi"
click at [88, 235] on button "Generate Design" at bounding box center [88, 228] width 92 height 17
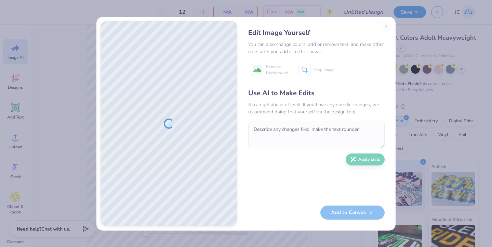
click at [386, 27] on div "Edit Image Yourself You can also change colors, add or remove text, and make ot…" at bounding box center [317, 123] width 150 height 205
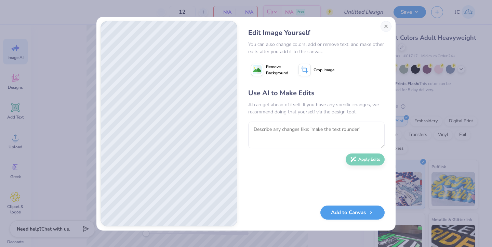
click at [384, 24] on button "Close" at bounding box center [386, 26] width 11 height 11
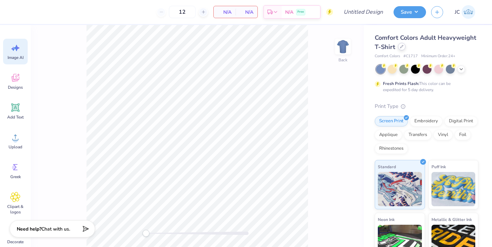
click at [400, 48] on div at bounding box center [402, 47] width 8 height 8
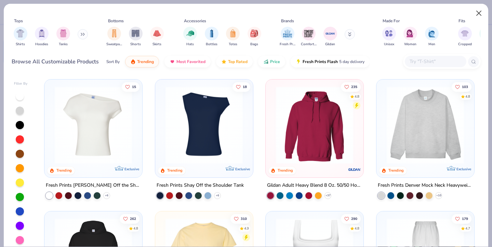
click at [481, 16] on button "Close" at bounding box center [479, 13] width 13 height 13
click at [479, 12] on button "Close" at bounding box center [479, 13] width 13 height 13
click at [479, 13] on button "Close" at bounding box center [479, 13] width 13 height 13
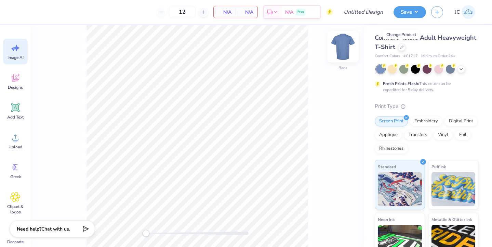
click at [345, 49] on img at bounding box center [343, 46] width 27 height 27
click at [463, 68] on icon at bounding box center [461, 68] width 5 height 5
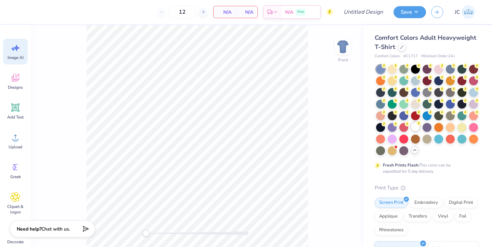
click at [418, 125] on div at bounding box center [415, 126] width 9 height 9
click at [424, 42] on div "Comfort Colors Adult Heavyweight T-Shirt" at bounding box center [427, 42] width 104 height 18
click at [17, 138] on icon at bounding box center [15, 137] width 10 height 10
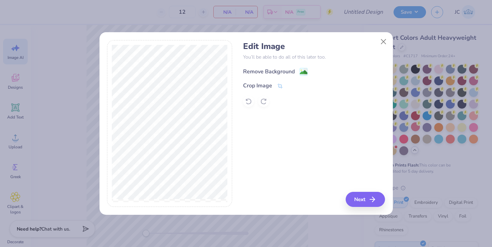
click at [301, 70] on image at bounding box center [304, 72] width 8 height 8
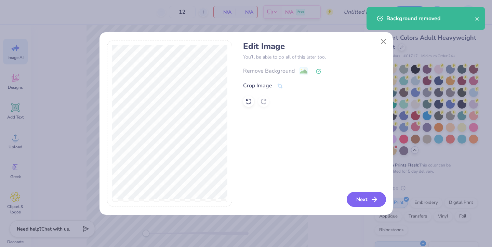
click at [364, 195] on button "Next" at bounding box center [366, 199] width 39 height 15
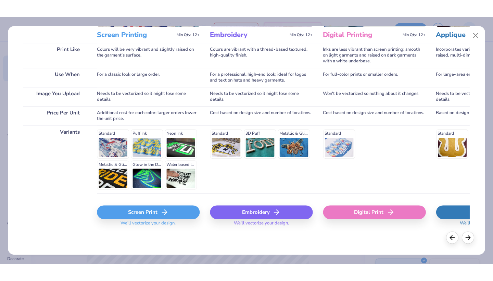
scroll to position [94, 0]
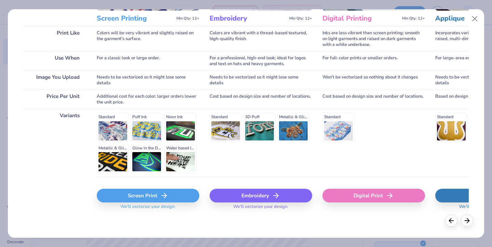
click at [161, 191] on icon at bounding box center [164, 195] width 8 height 8
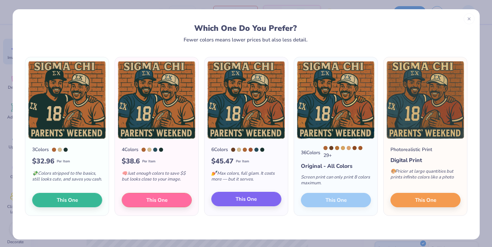
click at [245, 200] on span "This One" at bounding box center [246, 199] width 21 height 8
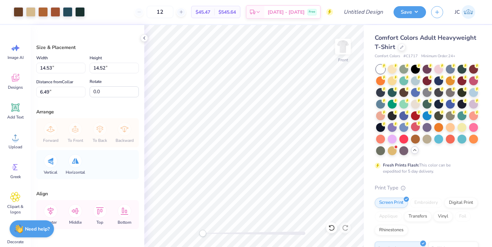
type input "12.54"
type input "12.53"
type input "8.48"
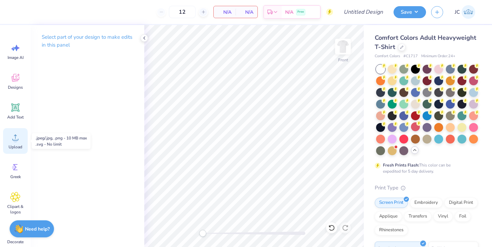
click at [17, 135] on icon at bounding box center [15, 137] width 10 height 10
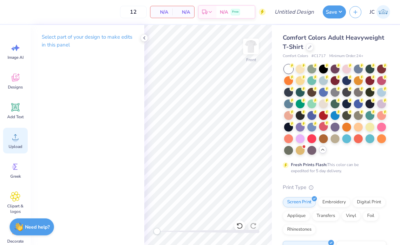
click at [13, 138] on icon at bounding box center [15, 137] width 10 height 10
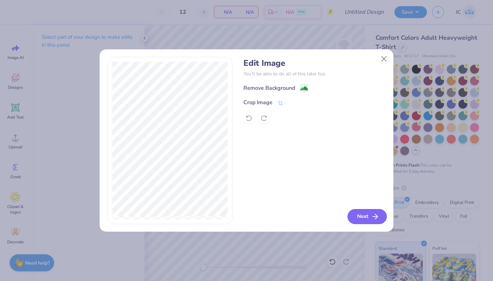
click at [362, 214] on button "Next" at bounding box center [366, 216] width 39 height 15
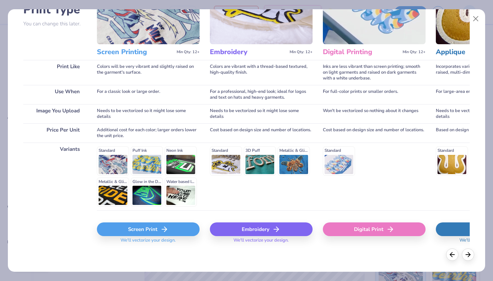
scroll to position [60, 0]
click at [141, 230] on div "Screen Print" at bounding box center [148, 229] width 103 height 14
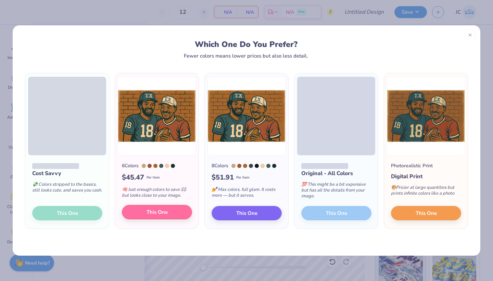
click at [154, 213] on span "This One" at bounding box center [156, 212] width 21 height 8
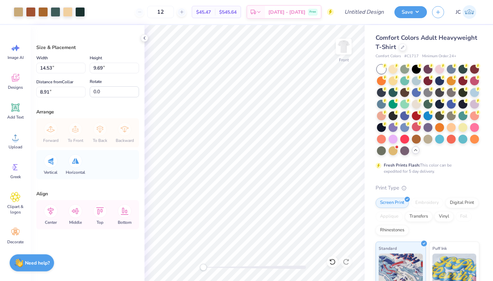
type input "13.30"
type input "8.87"
type input "8.60"
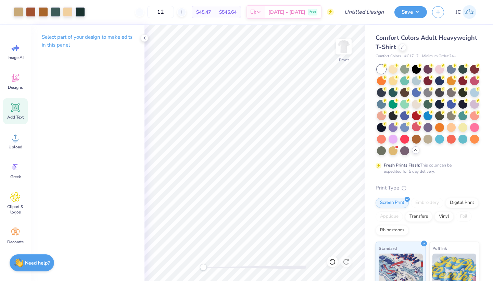
click at [20, 105] on icon at bounding box center [15, 107] width 8 height 8
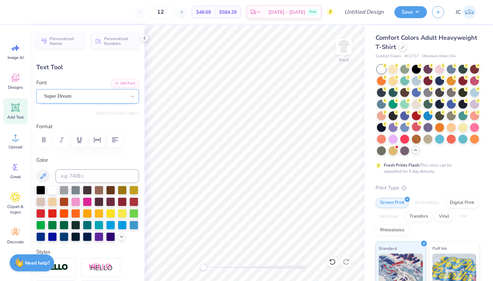
click at [76, 97] on div "Super Dream" at bounding box center [84, 96] width 83 height 11
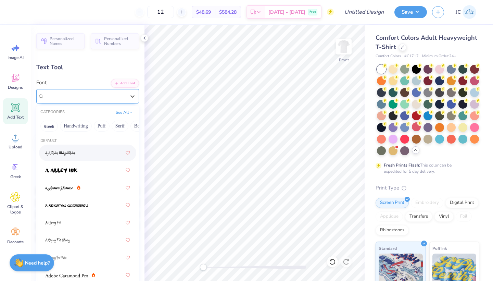
scroll to position [0, 0]
type input "b"
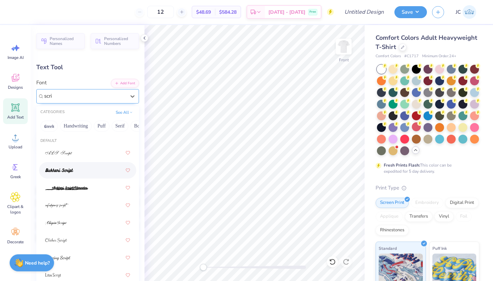
click at [66, 173] on img at bounding box center [59, 170] width 28 height 5
type input "scri"
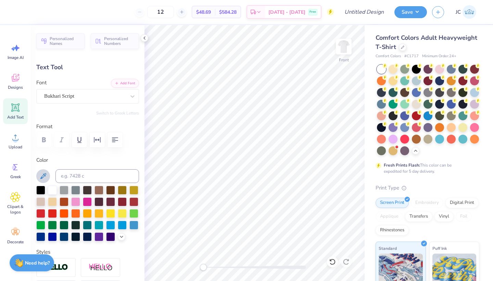
click at [41, 173] on icon at bounding box center [43, 176] width 8 height 8
type input "5.49"
type input "2.10"
type input "12.70"
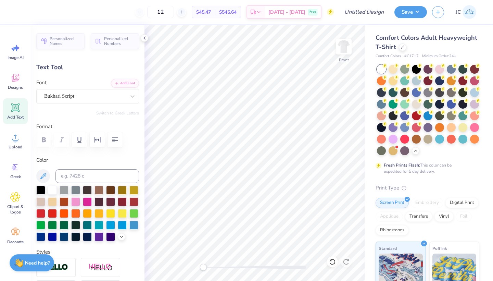
type textarea "Parents' Weekend"
type input "14.53"
type input "1.75"
type input "12.88"
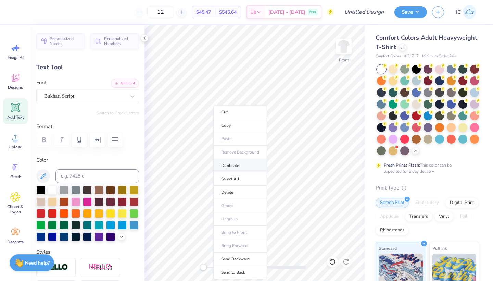
click at [230, 165] on li "Duplicate" at bounding box center [240, 165] width 54 height 13
type input "8.49"
type textarea "Sigma CHi"
type input "8.55"
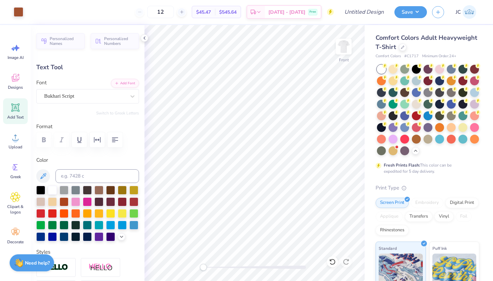
type input "2.22"
type input "8.26"
type textarea "Sigma Chi"
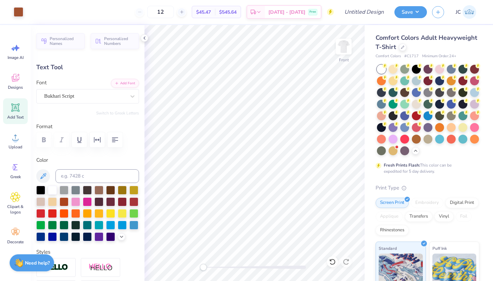
type input "14.53"
type input "1.75"
type input "7.49"
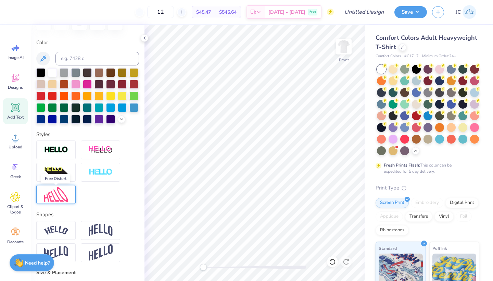
scroll to position [121, 0]
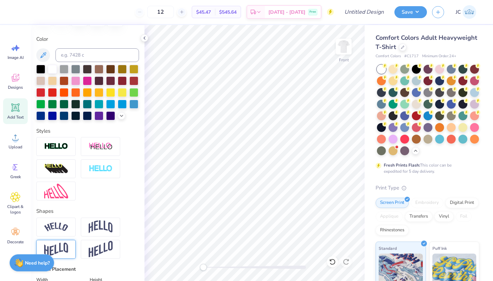
click at [65, 247] on img at bounding box center [56, 248] width 24 height 13
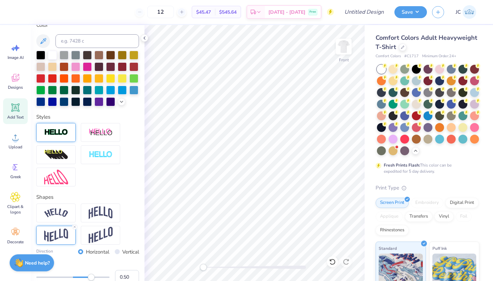
scroll to position [137, 0]
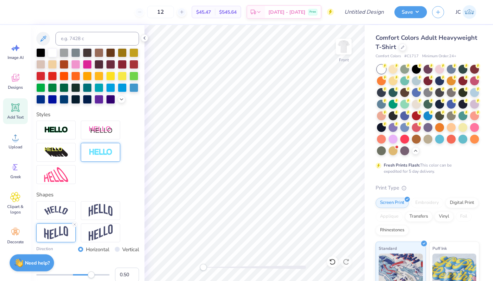
click at [98, 149] on img at bounding box center [101, 152] width 24 height 8
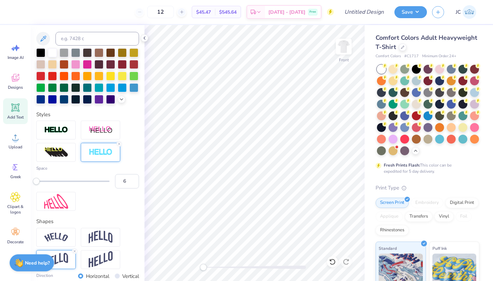
type input "7"
drag, startPoint x: 37, startPoint y: 180, endPoint x: 60, endPoint y: 182, distance: 23.4
click at [60, 182] on div "Accessibility label" at bounding box center [59, 181] width 7 height 7
drag, startPoint x: 60, startPoint y: 181, endPoint x: 54, endPoint y: 181, distance: 6.2
click at [54, 181] on div at bounding box center [72, 180] width 73 height 1
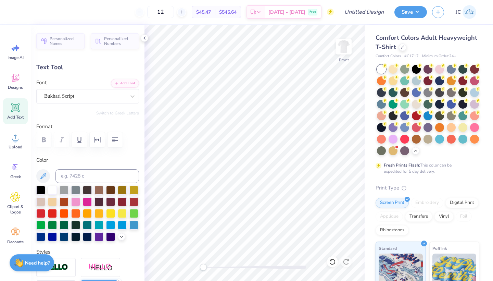
scroll to position [0, 0]
click at [43, 173] on icon at bounding box center [43, 176] width 6 height 6
type input "8.27"
type input "2.21"
type input "5.49"
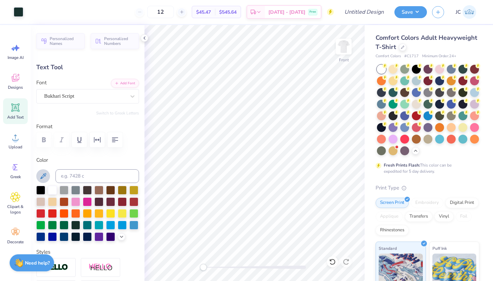
type input "14.51"
type input "2.51"
type input "7.94"
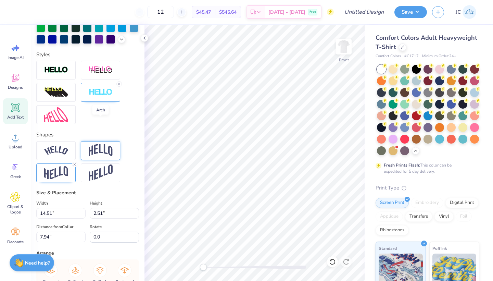
scroll to position [229, 0]
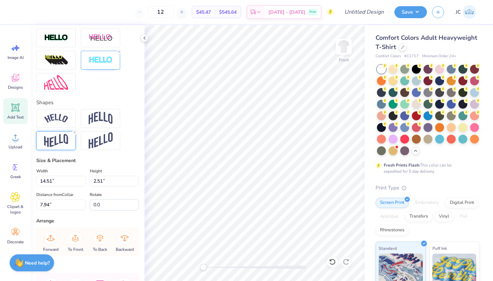
click at [69, 141] on div at bounding box center [55, 140] width 39 height 19
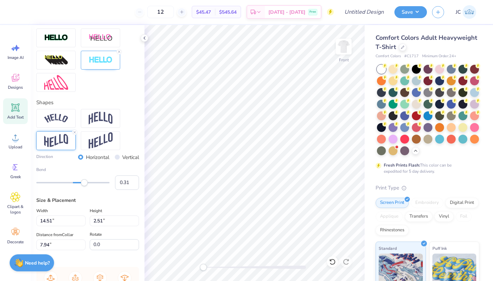
type input "0.30"
drag, startPoint x: 92, startPoint y: 182, endPoint x: 84, endPoint y: 182, distance: 7.9
click at [84, 182] on div "Accessibility label" at bounding box center [83, 182] width 7 height 7
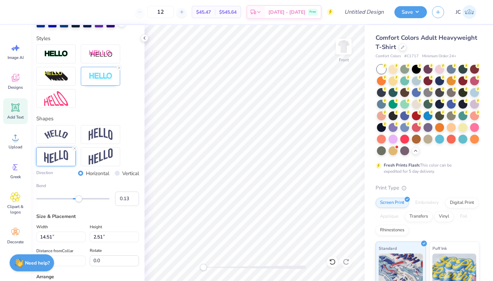
type input "0.07"
drag, startPoint x: 83, startPoint y: 197, endPoint x: 74, endPoint y: 198, distance: 8.9
click at [74, 198] on div "Accessibility label" at bounding box center [75, 198] width 7 height 7
type input "0.28"
drag, startPoint x: 76, startPoint y: 199, endPoint x: 83, endPoint y: 201, distance: 7.7
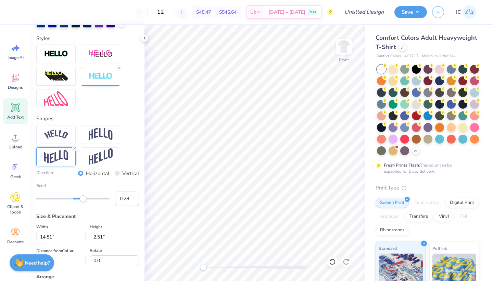
click at [83, 201] on div "Accessibility label" at bounding box center [83, 198] width 7 height 7
click at [126, 201] on input "0.28" at bounding box center [127, 198] width 24 height 14
click at [126, 197] on input "0.28" at bounding box center [127, 198] width 24 height 14
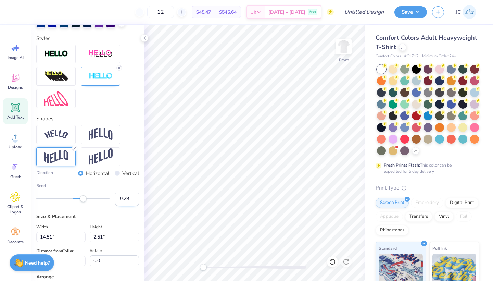
click at [133, 197] on input "0.29" at bounding box center [127, 198] width 24 height 14
click at [133, 197] on input "0.3" at bounding box center [127, 198] width 24 height 14
type input "0.31"
click at [133, 197] on input "0.31" at bounding box center [127, 198] width 24 height 14
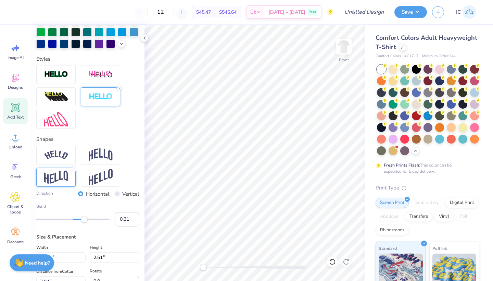
click at [119, 87] on icon at bounding box center [119, 88] width 4 height 4
type input "8.27"
type input "2.21"
type input "5.49"
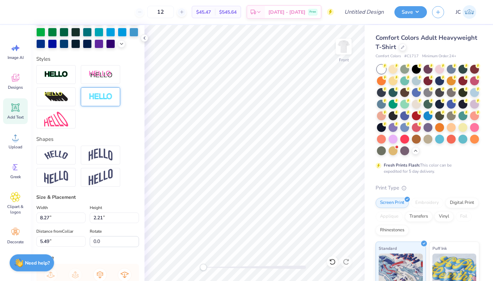
scroll to position [0, 0]
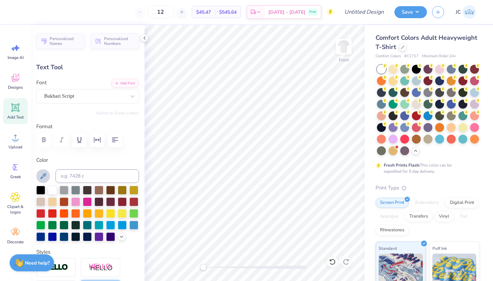
type input "6.58"
type input "1.76"
type input "5.94"
click at [41, 175] on icon at bounding box center [43, 176] width 8 height 8
type input "5.91"
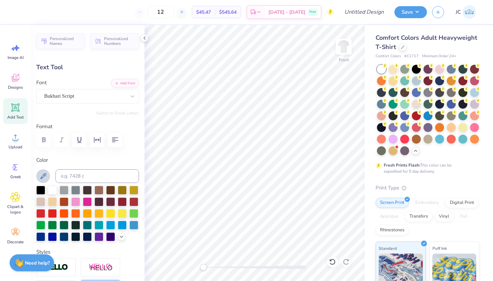
type input "1.58"
type input "6.12"
type input "8.89"
type input "2.37"
type input "5.33"
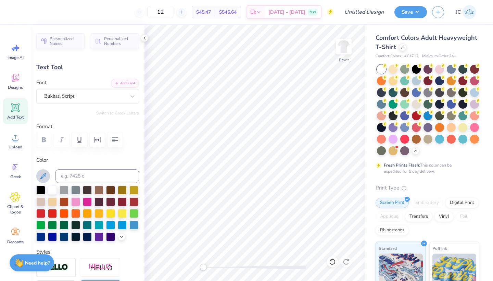
type input "14.37"
type input "2.04"
type input "8.18"
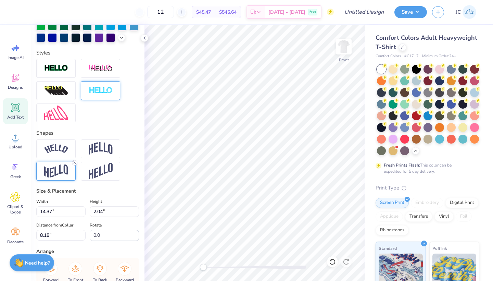
scroll to position [223, 0]
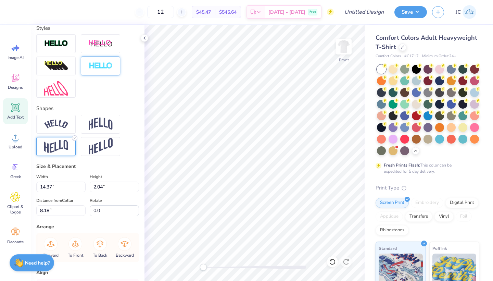
click at [75, 138] on icon at bounding box center [75, 138] width 4 height 4
type input "1.73"
type input "8.33"
type input "8.89"
type input "2.37"
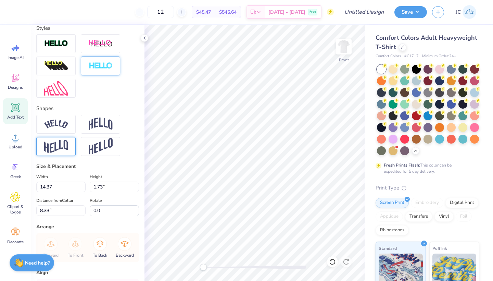
type input "5.80"
type input "14.37"
type input "1.73"
type input "8.33"
type input "8.89"
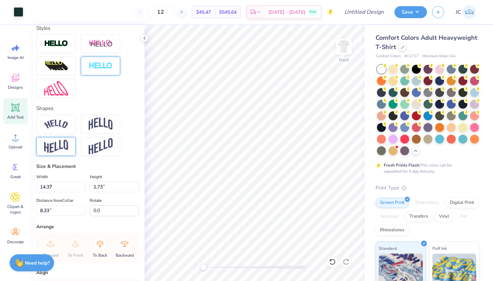
type input "2.37"
type input "5.96"
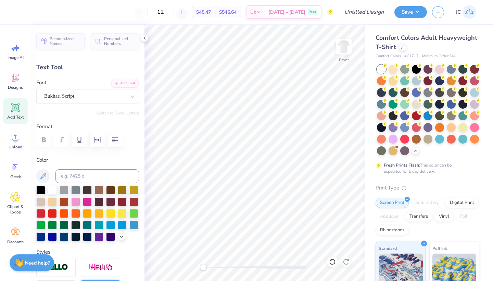
scroll to position [0, 0]
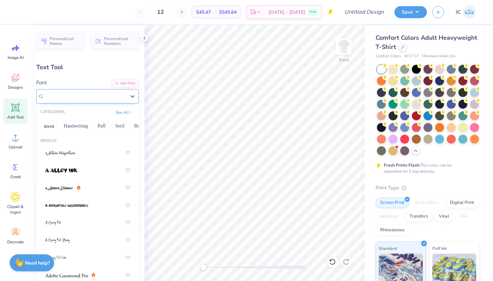
click at [93, 94] on div at bounding box center [84, 95] width 81 height 9
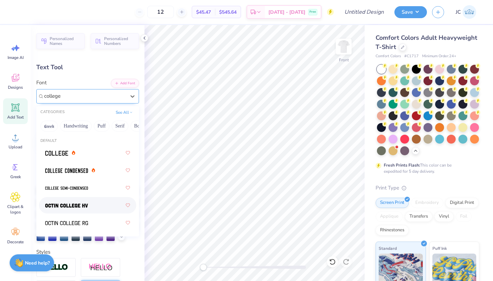
click at [75, 208] on img at bounding box center [66, 205] width 43 height 5
type input "college"
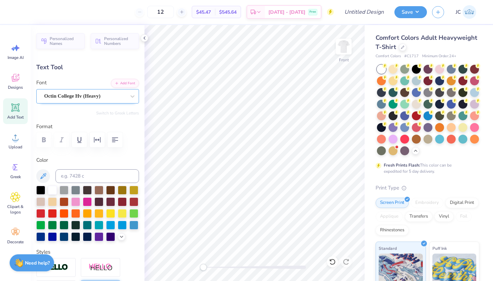
type input "14.37"
type input "1.73"
type input "8.08"
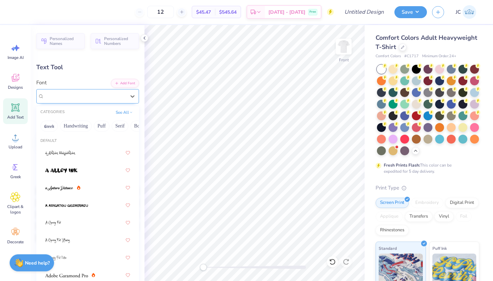
click at [112, 97] on div "Bukhari Script" at bounding box center [84, 96] width 83 height 11
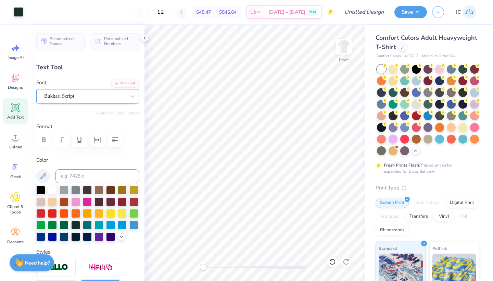
type input "8.31"
type input "1.35"
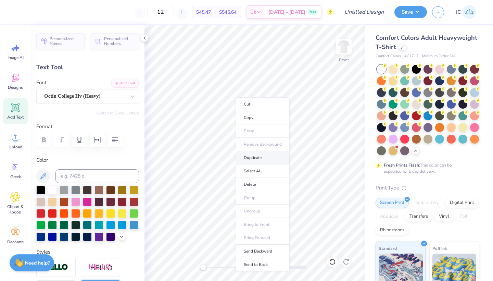
click at [255, 158] on li "Duplicate" at bounding box center [263, 157] width 54 height 13
type input "7.51"
type textarea "z"
type textarea "Ohio state oct. 4, 2025"
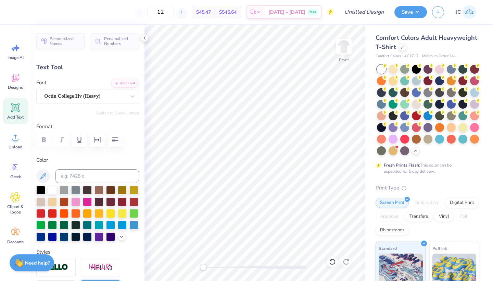
scroll to position [0, 1]
click at [115, 137] on icon "button" at bounding box center [115, 139] width 6 height 5
type input "10.41"
type input "3.93"
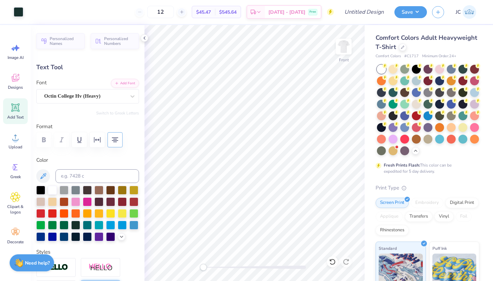
type input "17.14"
type input "7.68"
type input "2.90"
type input "18.17"
